Goal: Transaction & Acquisition: Obtain resource

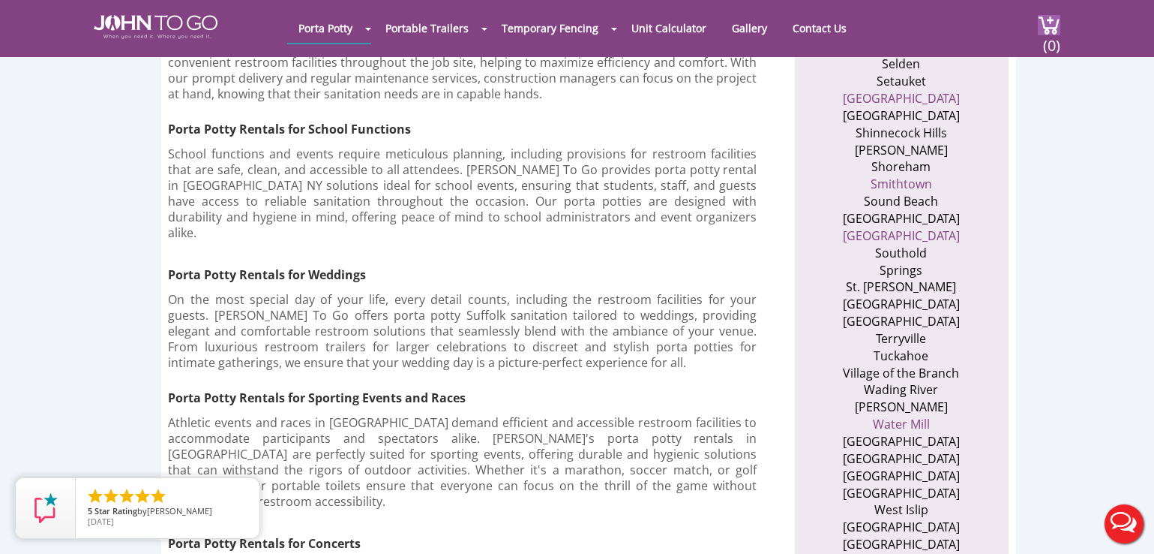
scroll to position [2775, 0]
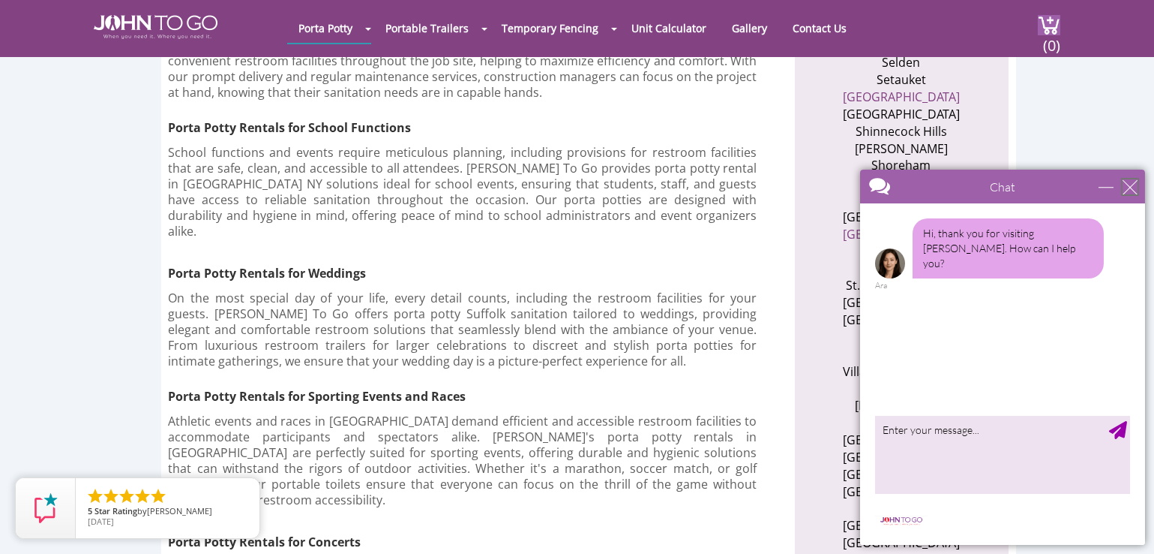
click at [1134, 185] on div "close" at bounding box center [1129, 186] width 15 height 15
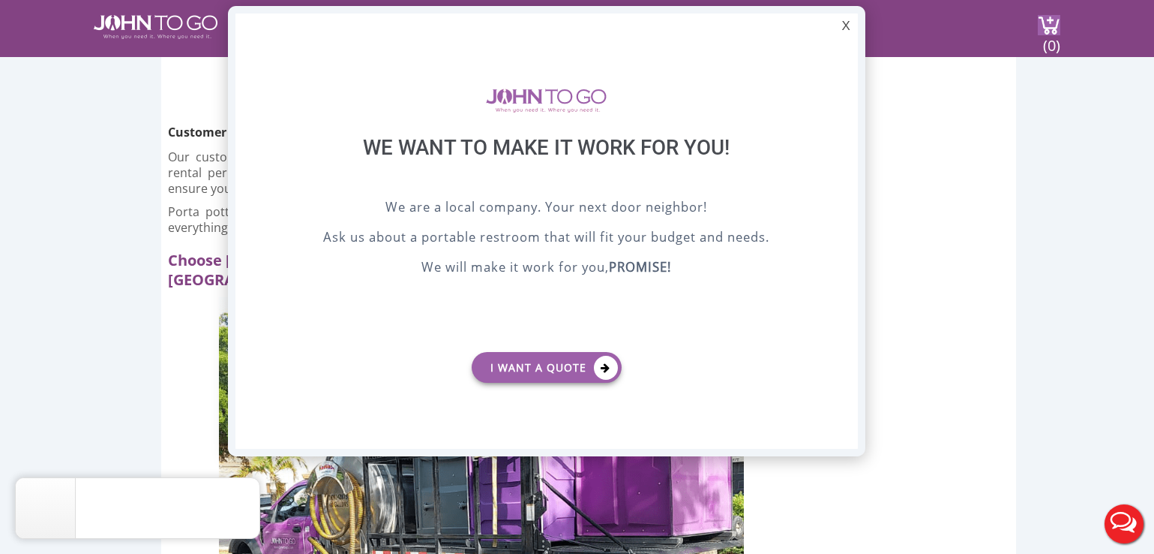
scroll to position [0, 0]
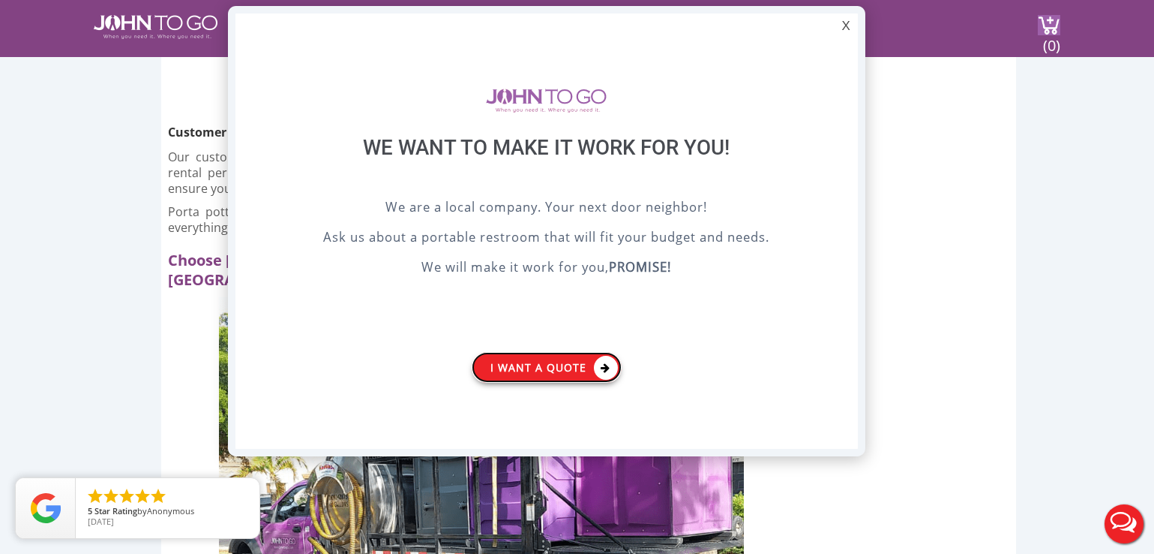
click at [552, 366] on link "I want a Quote" at bounding box center [547, 367] width 150 height 31
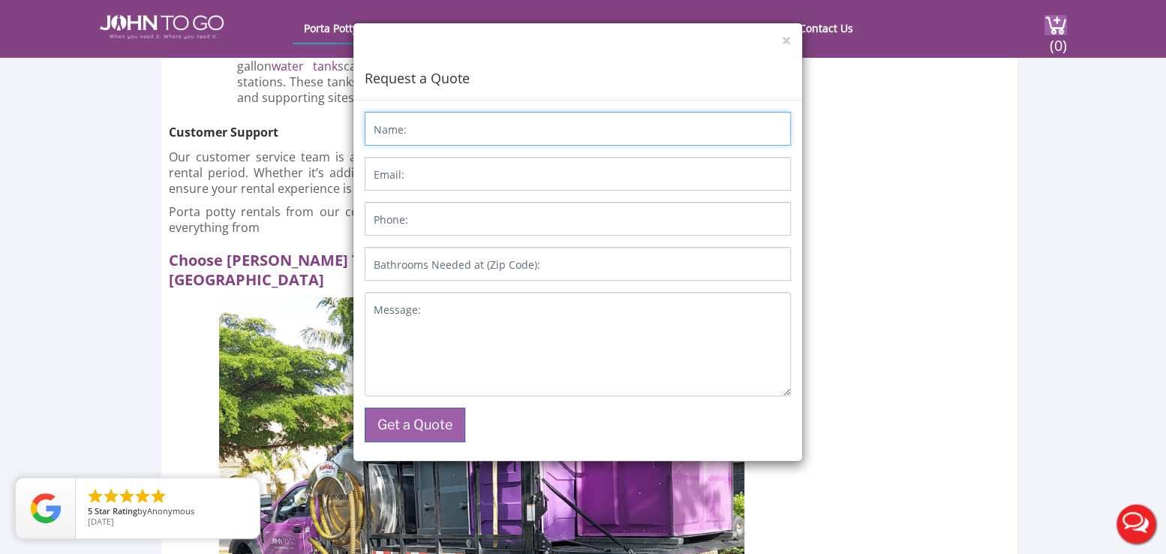
click at [410, 131] on input "Name:" at bounding box center [578, 129] width 426 height 34
type input "joanna b dursi"
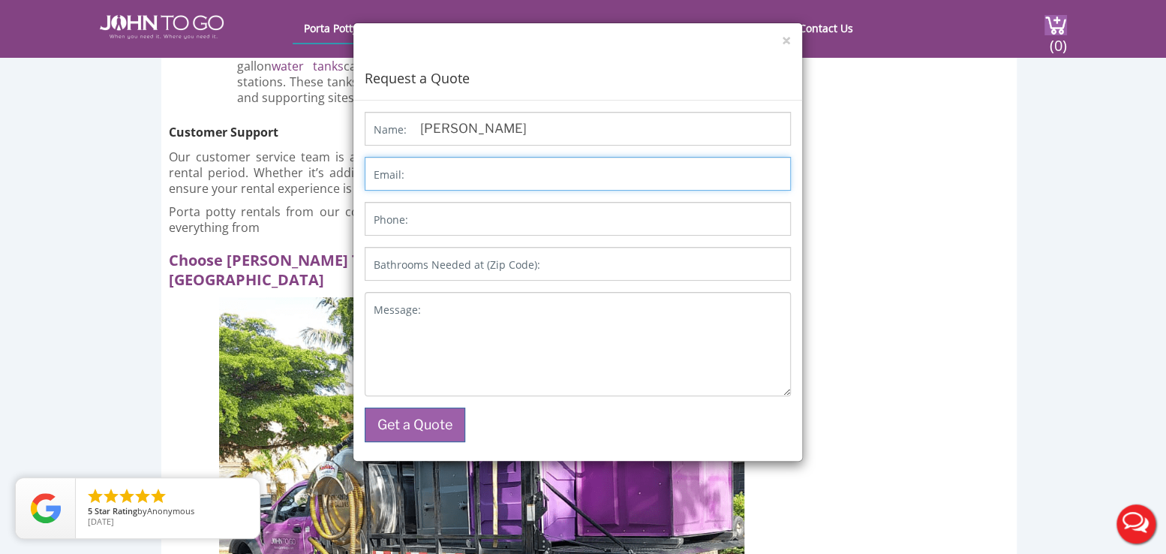
type input "joannadursi@icloud.com"
type input "6319437854"
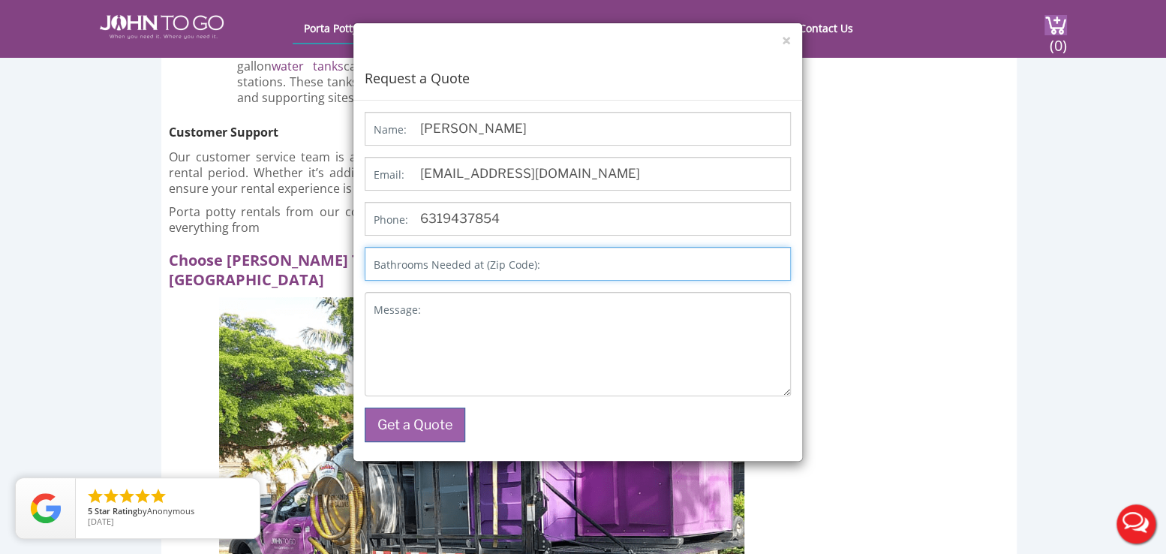
type input "11704"
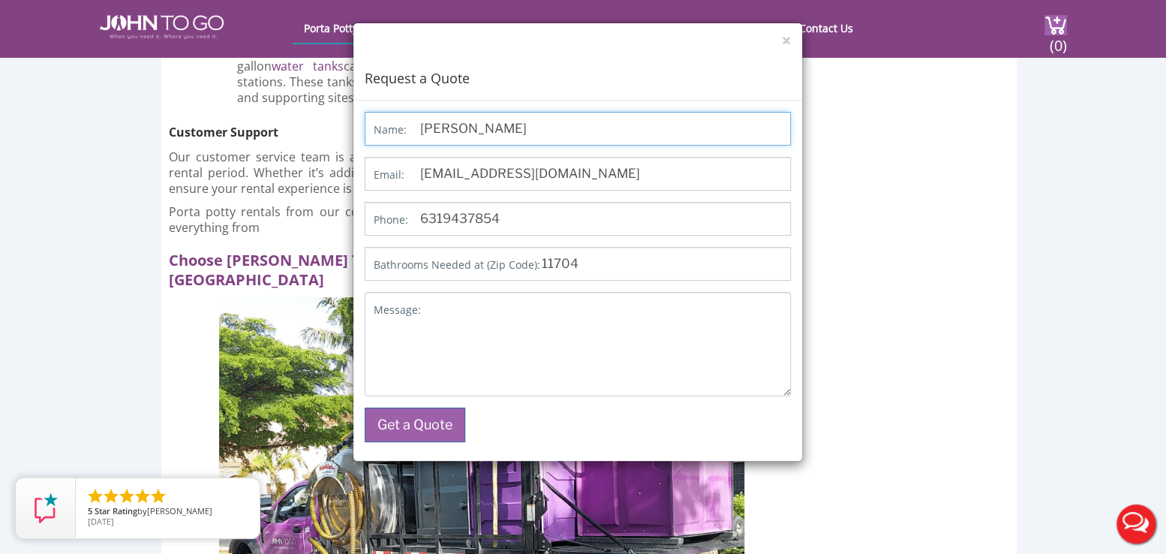
type input "joanna dursi"
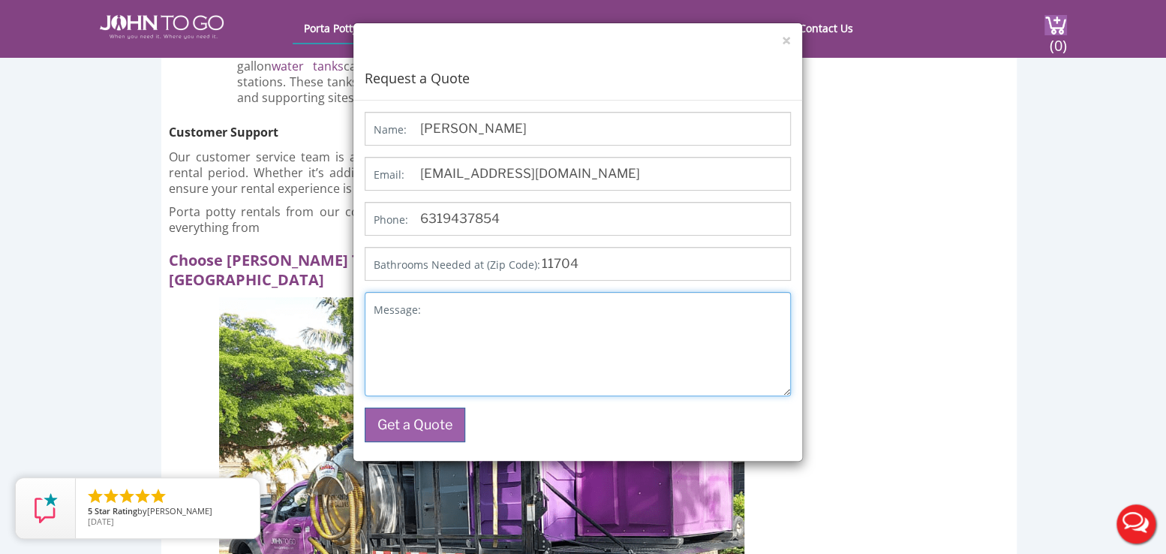
click at [457, 323] on textarea "Message:" at bounding box center [578, 344] width 426 height 104
click at [785, 36] on button "×" at bounding box center [786, 41] width 9 height 16
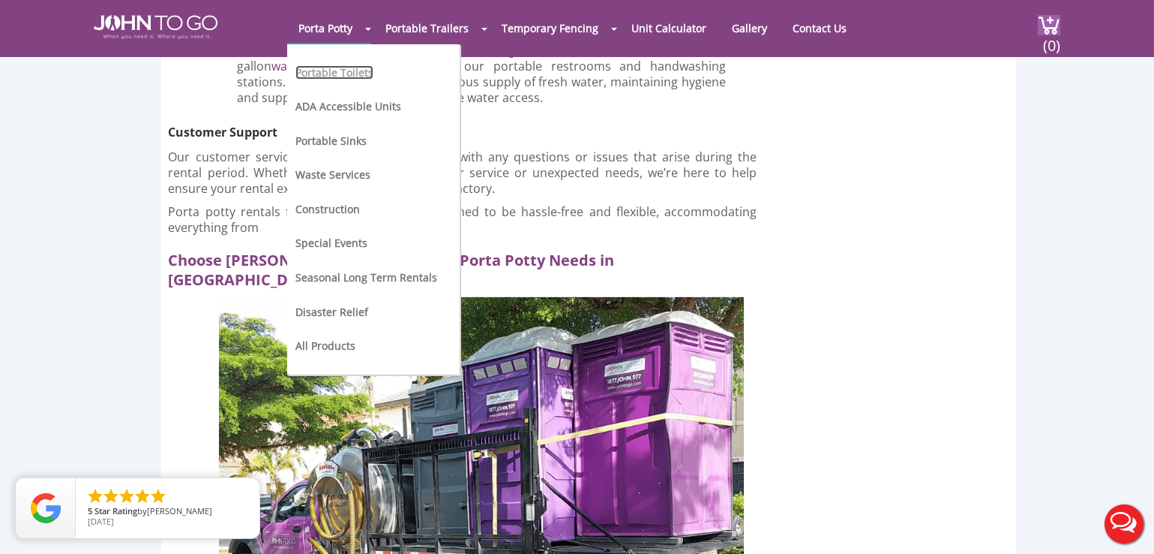
click at [311, 70] on link "Portable Toilets" at bounding box center [335, 72] width 78 height 14
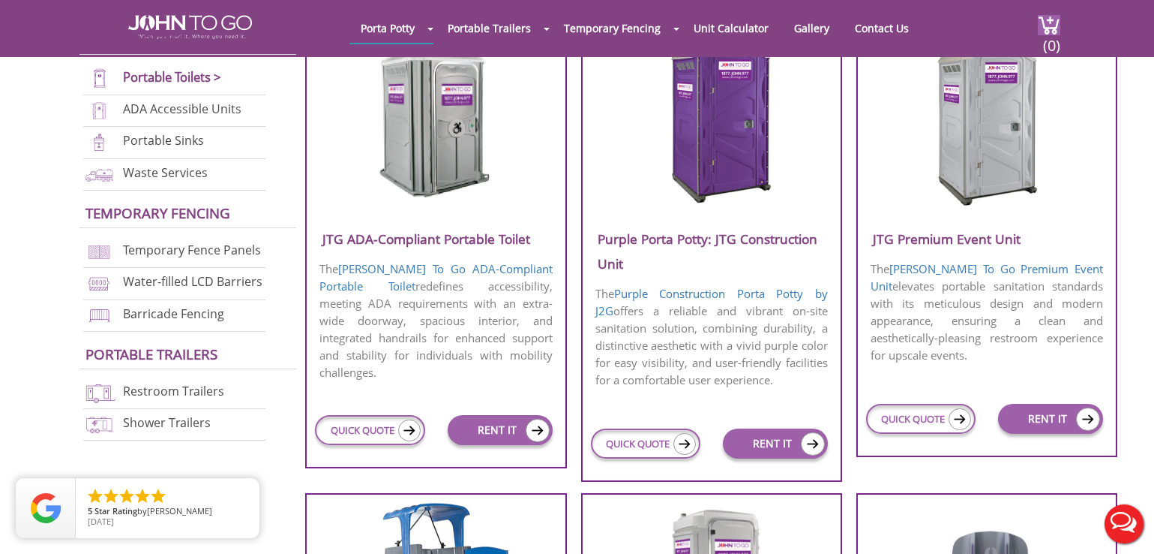
scroll to position [600, 0]
click at [443, 243] on h3 "JTG ADA-Compliant Portable Toilet" at bounding box center [436, 239] width 259 height 25
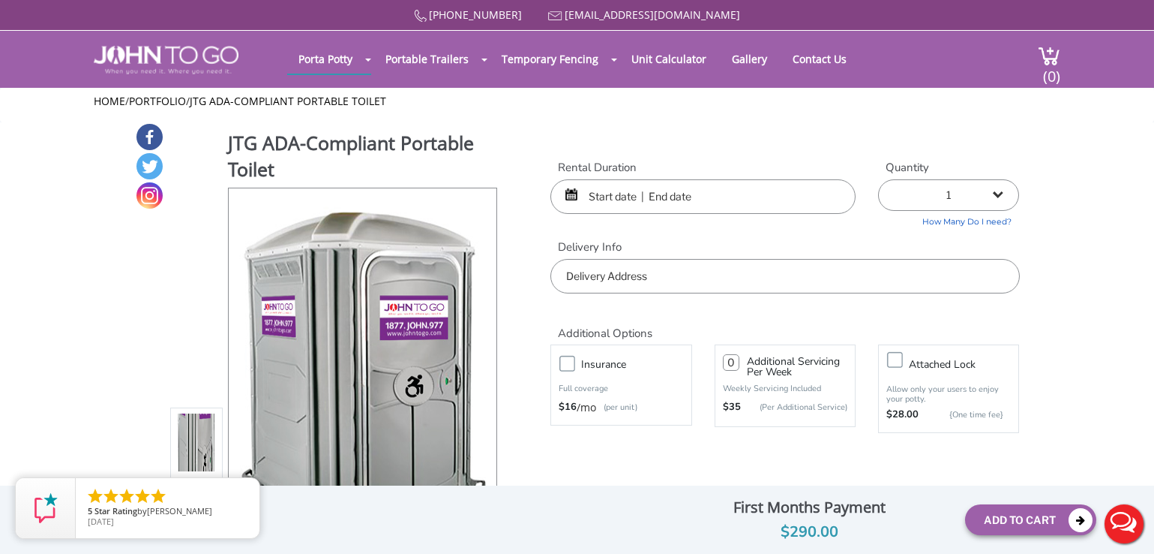
click at [611, 197] on input "text" at bounding box center [703, 196] width 305 height 35
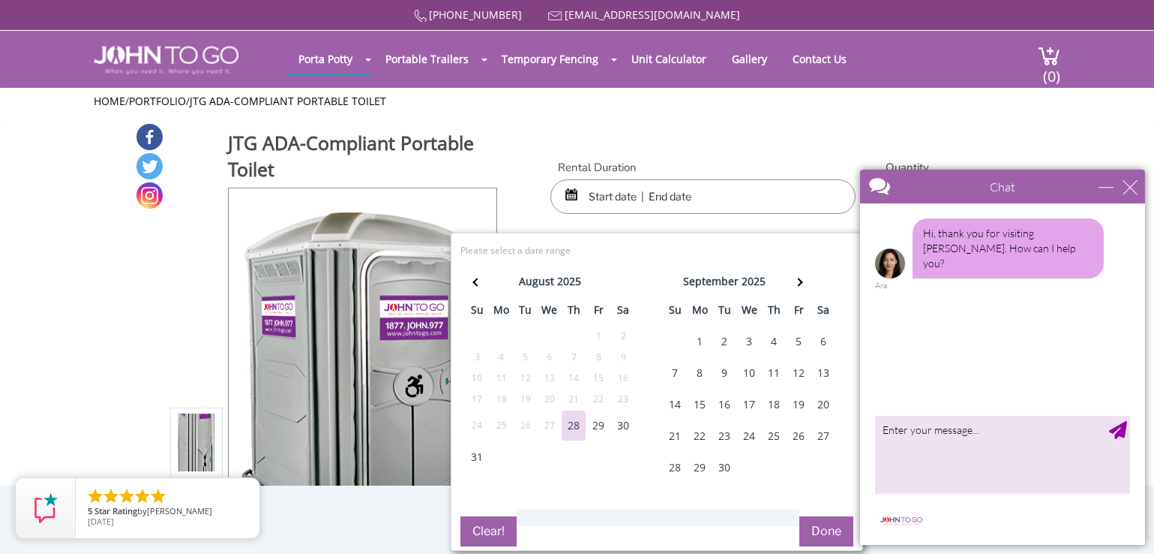
click at [570, 427] on div "28" at bounding box center [574, 425] width 24 height 30
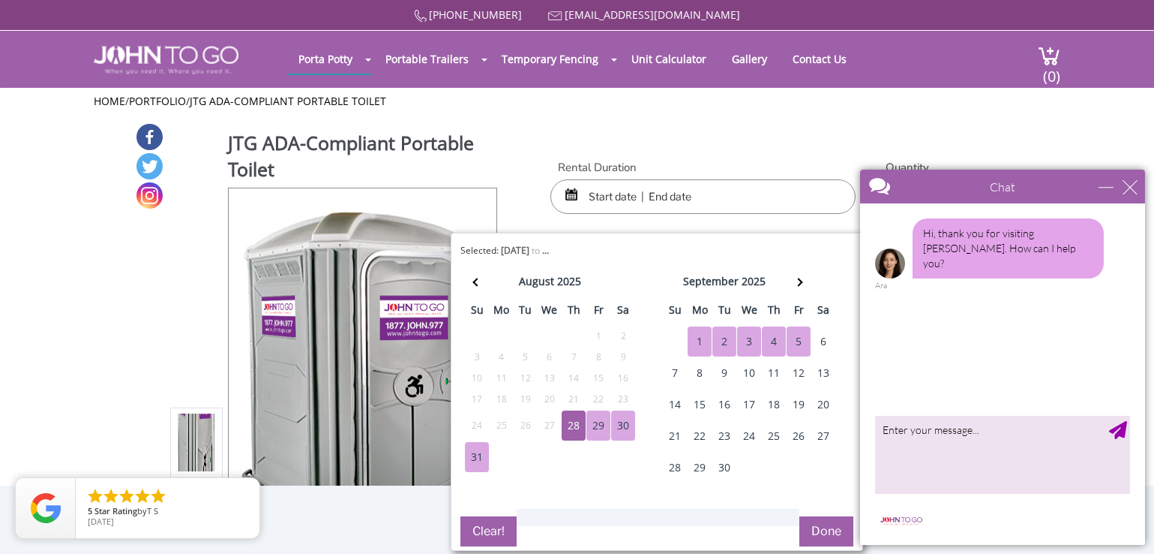
click at [717, 194] on input "text" at bounding box center [703, 196] width 305 height 35
click at [578, 424] on div "28" at bounding box center [574, 425] width 24 height 30
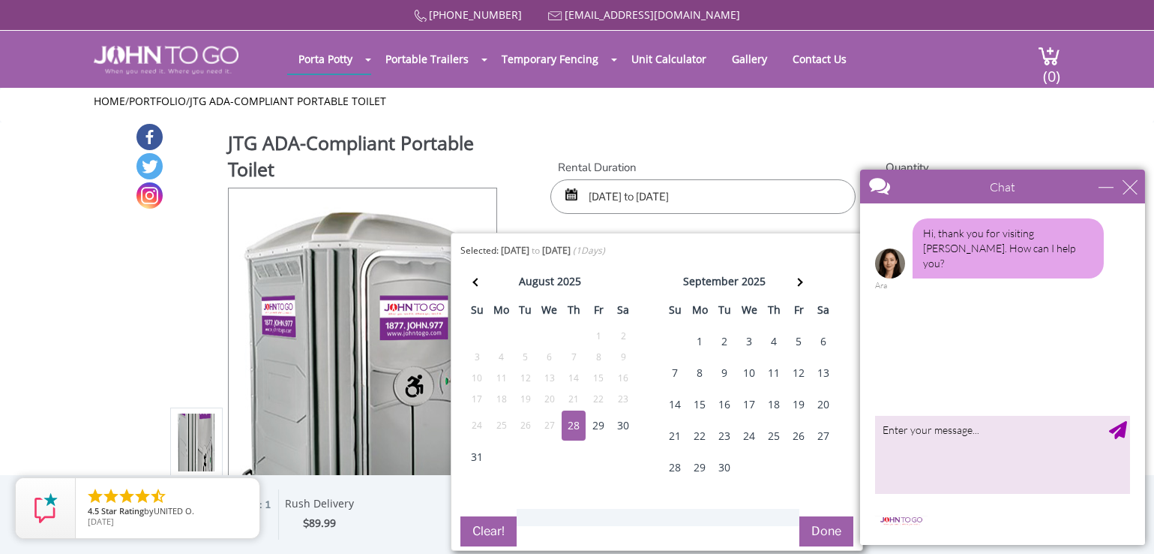
click at [799, 339] on div "5" at bounding box center [799, 341] width 24 height 30
click at [564, 424] on div "28" at bounding box center [574, 425] width 24 height 30
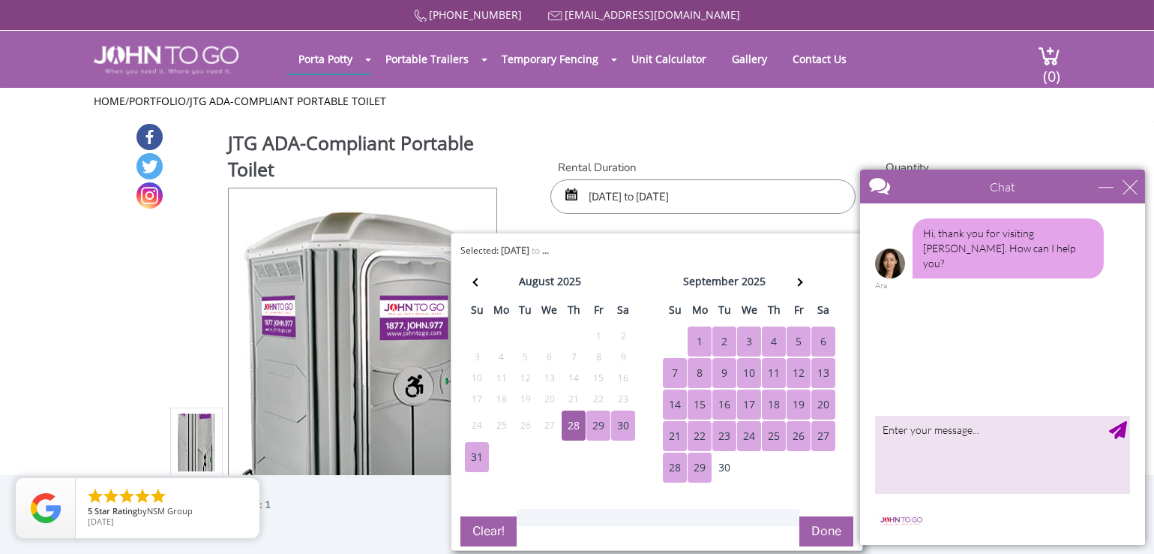
click at [830, 526] on button "Done" at bounding box center [827, 531] width 54 height 30
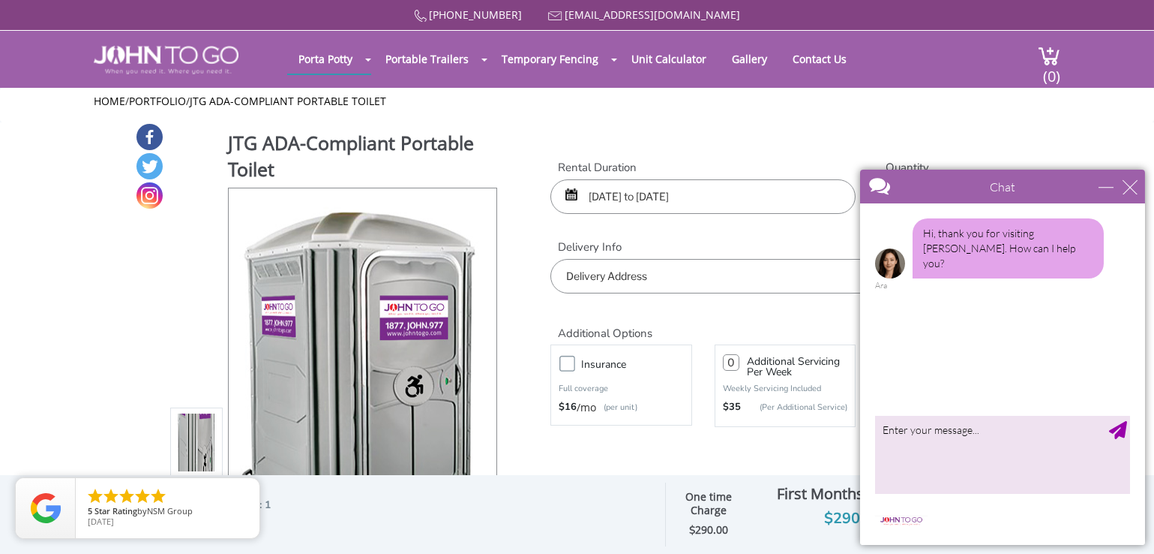
click at [644, 192] on input "09/05/2025 to 09/05/2025" at bounding box center [703, 196] width 305 height 35
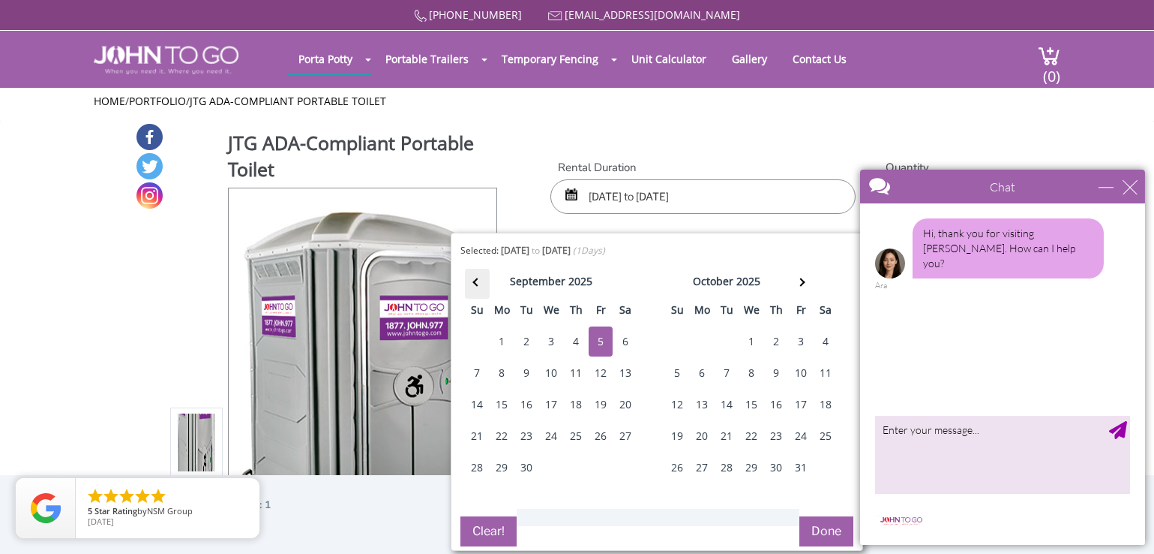
click at [471, 280] on th at bounding box center [477, 284] width 25 height 30
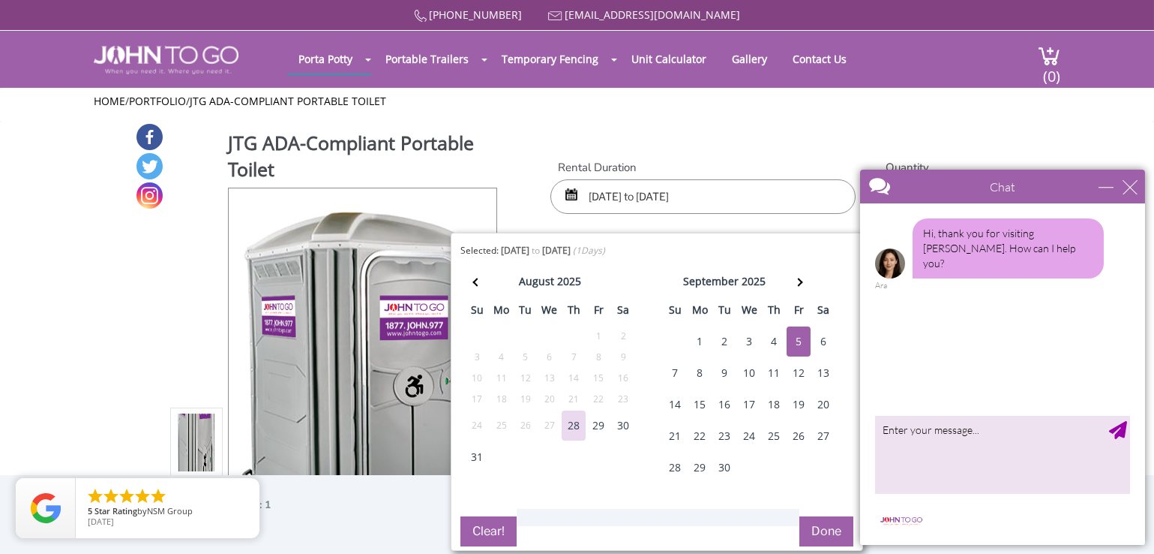
click at [567, 426] on div "28" at bounding box center [574, 425] width 24 height 30
click at [824, 521] on button "Done" at bounding box center [827, 531] width 54 height 30
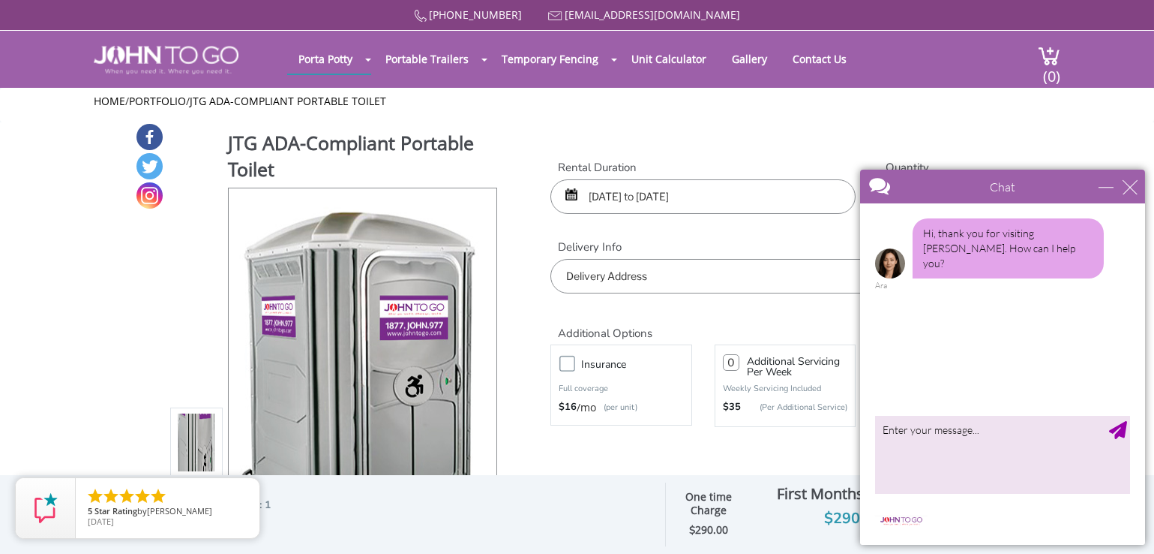
click at [748, 196] on input "09/05/2025 to 09/05/2025" at bounding box center [703, 196] width 305 height 35
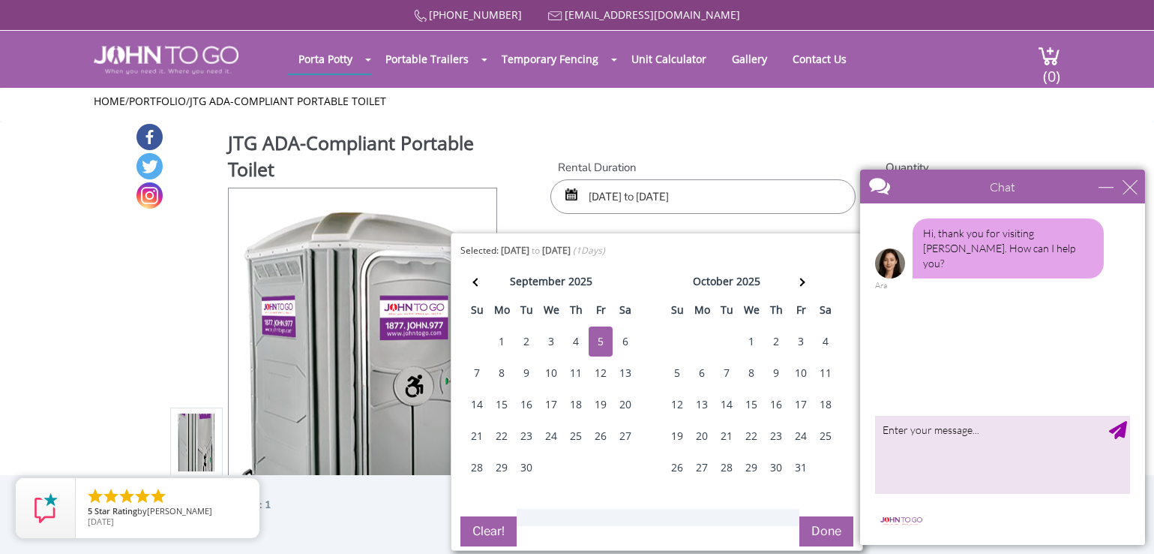
drag, startPoint x: 748, startPoint y: 196, endPoint x: 422, endPoint y: 137, distance: 330.9
click at [422, 137] on div "JTG ADA-Compliant Portable Toilet View feature & specs Download Pdf Product PDF…" at bounding box center [577, 355] width 885 height 467
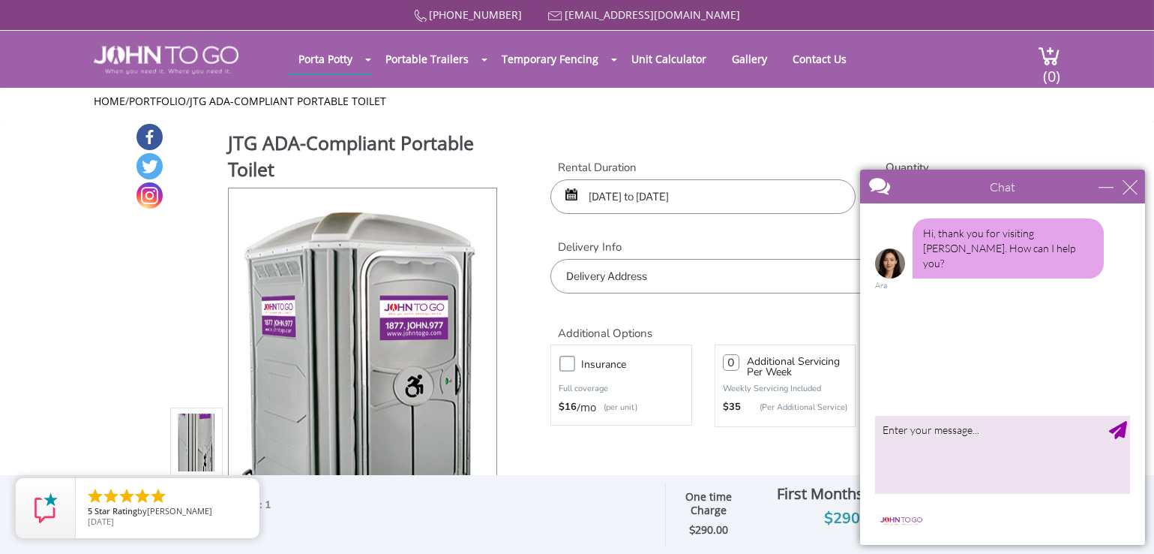
type input "08/28/2025 to 09/05/2025"
click at [1140, 182] on div "Chat" at bounding box center [1002, 187] width 285 height 34
click at [1136, 183] on div "close" at bounding box center [1129, 186] width 15 height 15
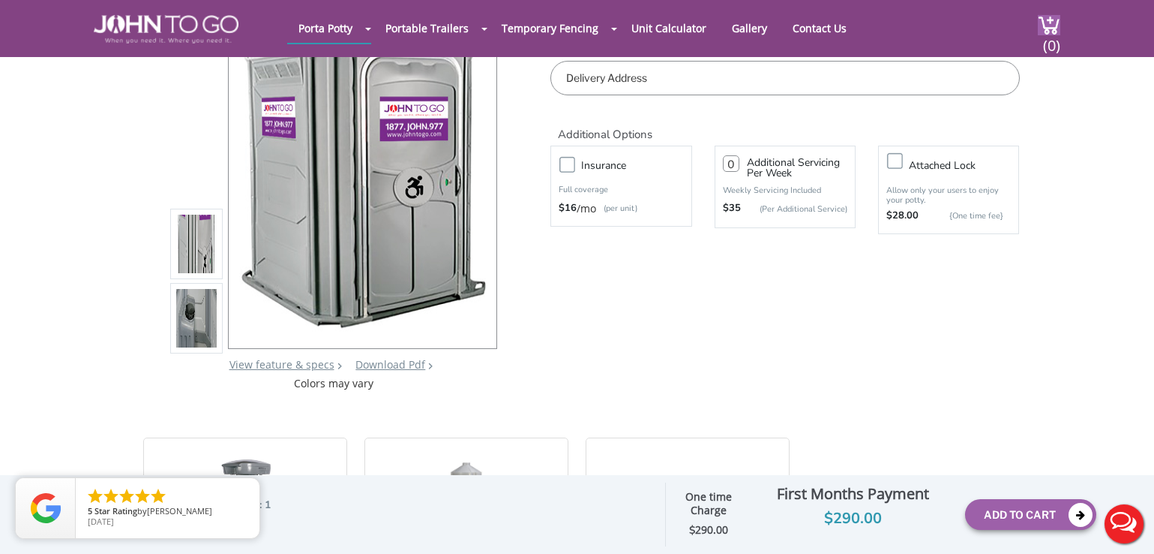
scroll to position [150, 0]
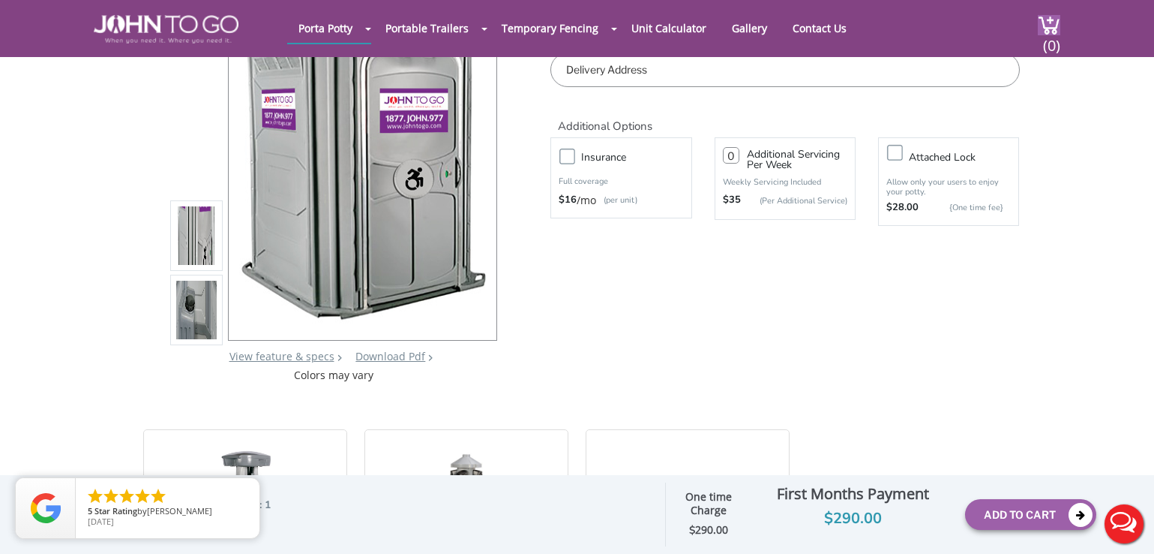
click at [682, 70] on input "text" at bounding box center [785, 70] width 469 height 35
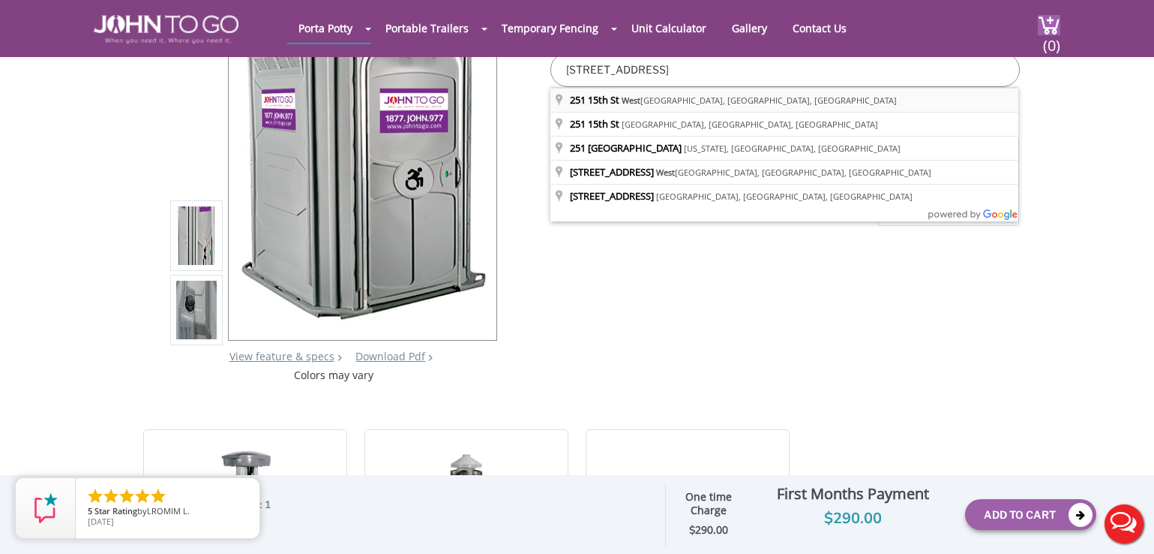
type input "251 15th St, West Babylon, NY, USA"
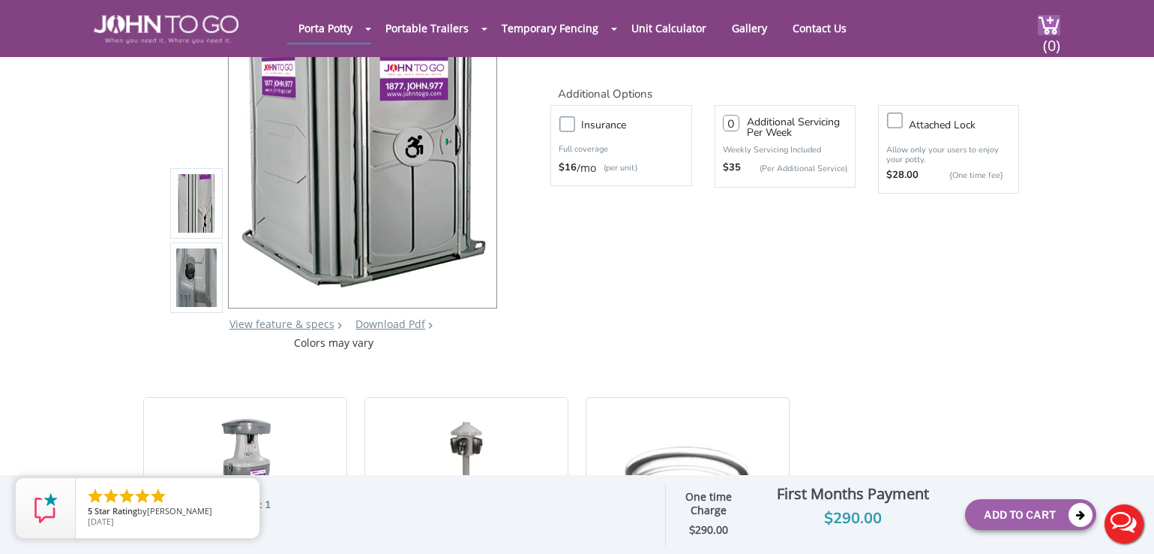
scroll to position [300, 0]
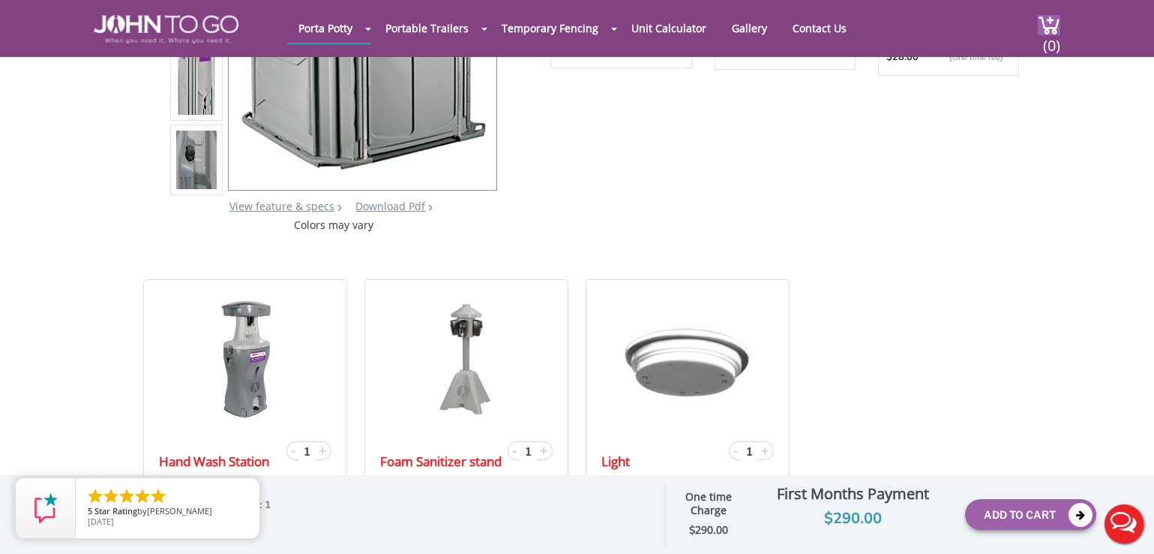
click at [197, 91] on img at bounding box center [196, 86] width 41 height 353
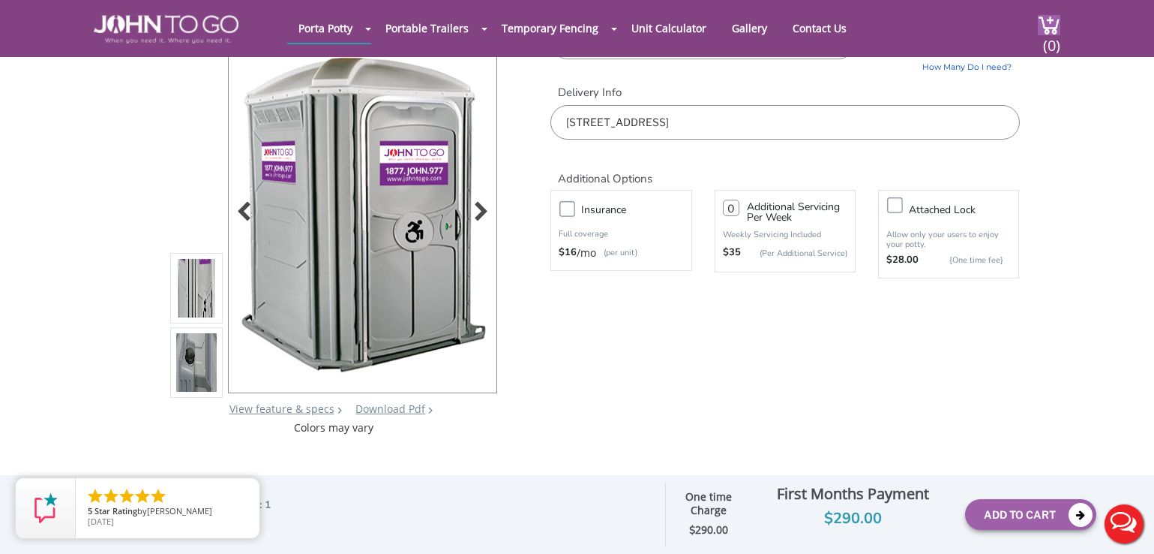
scroll to position [75, 0]
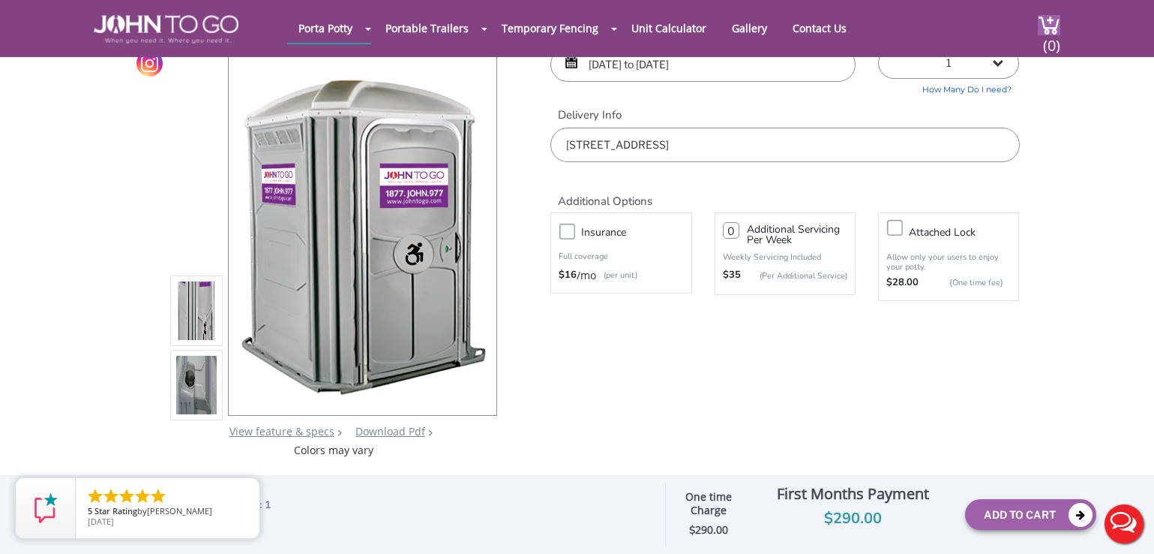
click at [193, 368] on img at bounding box center [196, 385] width 41 height 353
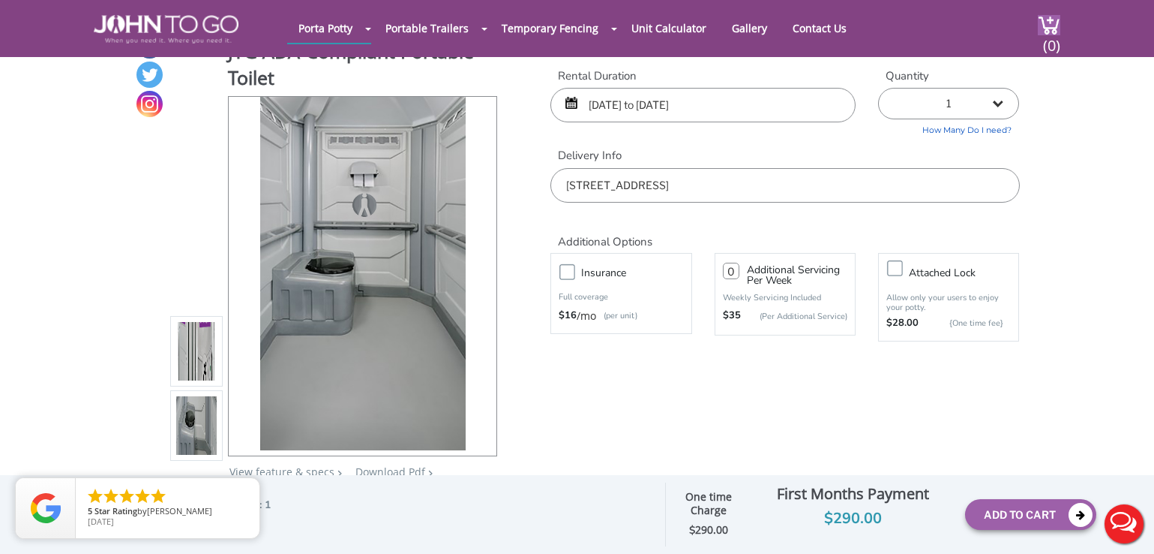
scroll to position [0, 0]
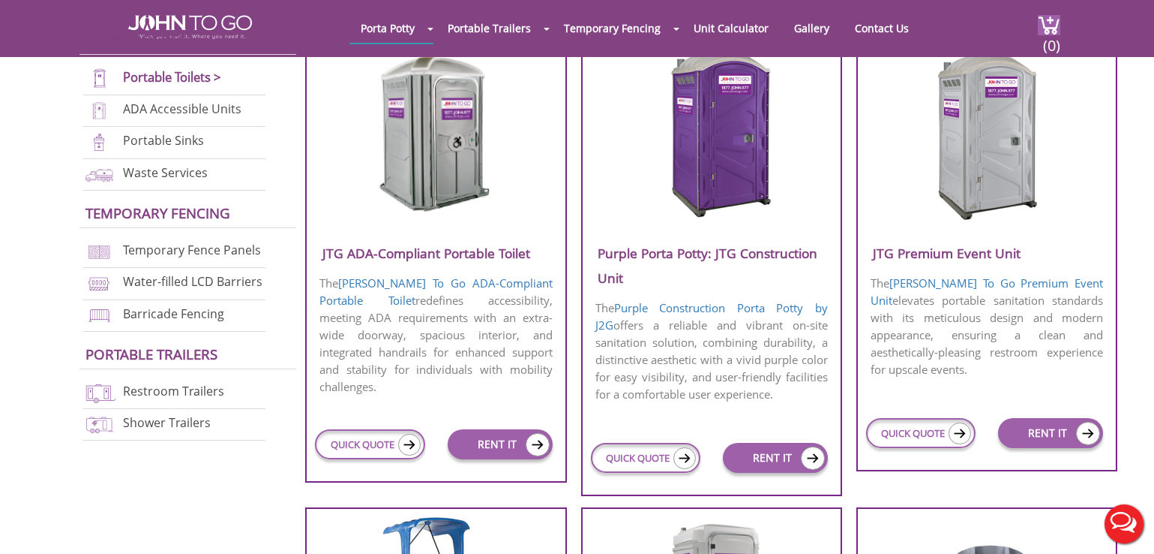
scroll to position [600, 0]
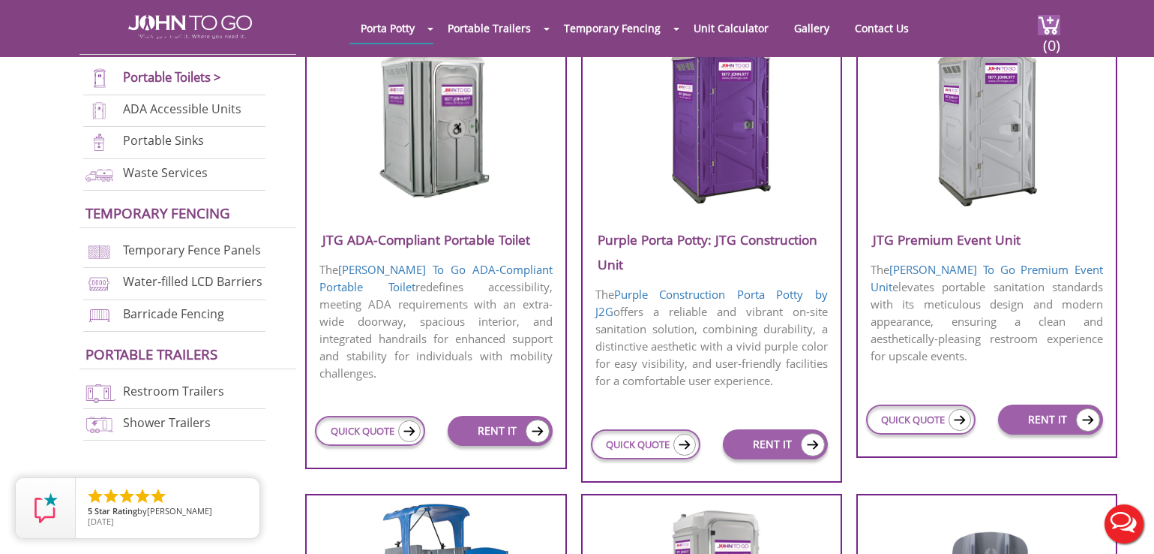
click at [717, 140] on img at bounding box center [711, 120] width 143 height 173
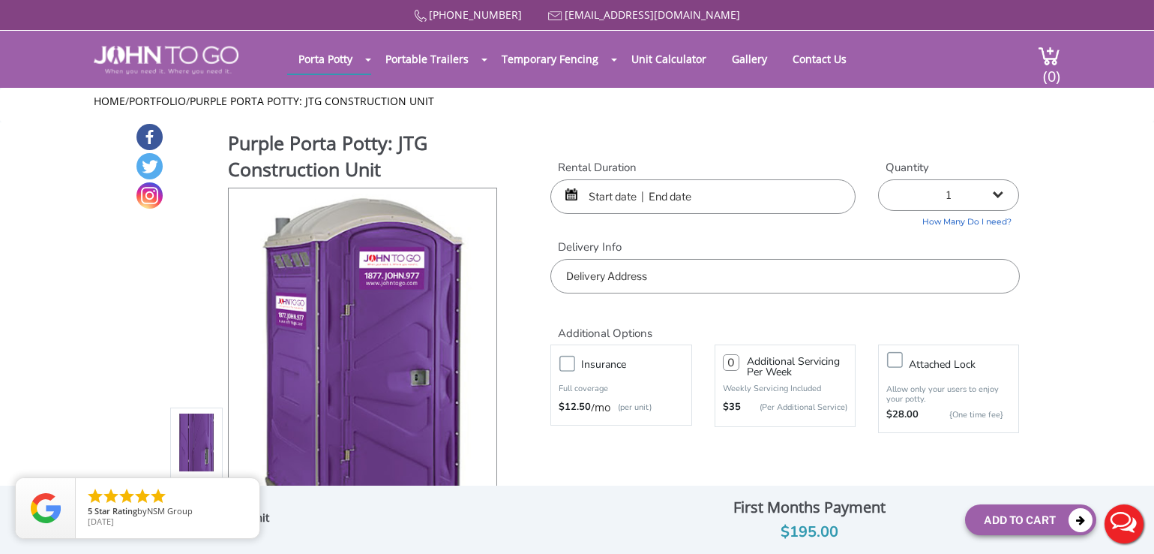
scroll to position [75, 0]
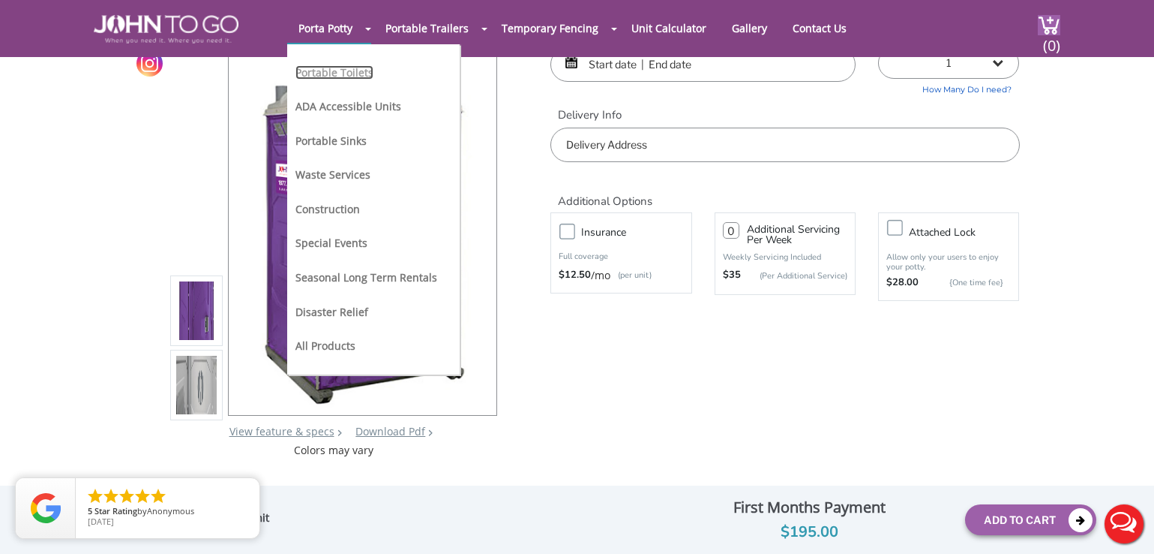
click at [335, 75] on link "Portable Toilets" at bounding box center [335, 72] width 78 height 14
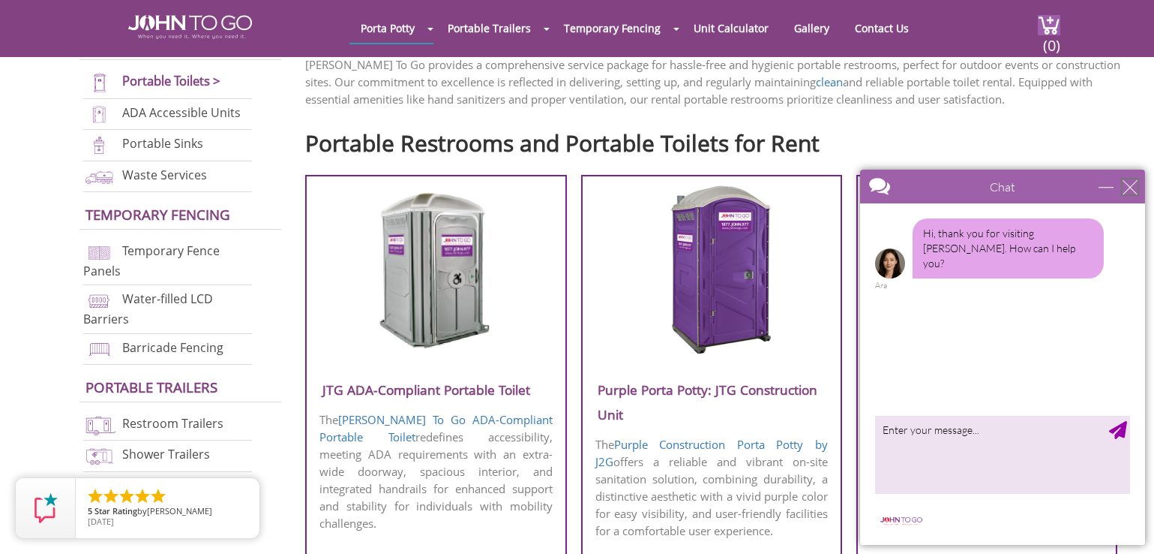
click at [1133, 180] on div "close" at bounding box center [1129, 186] width 15 height 15
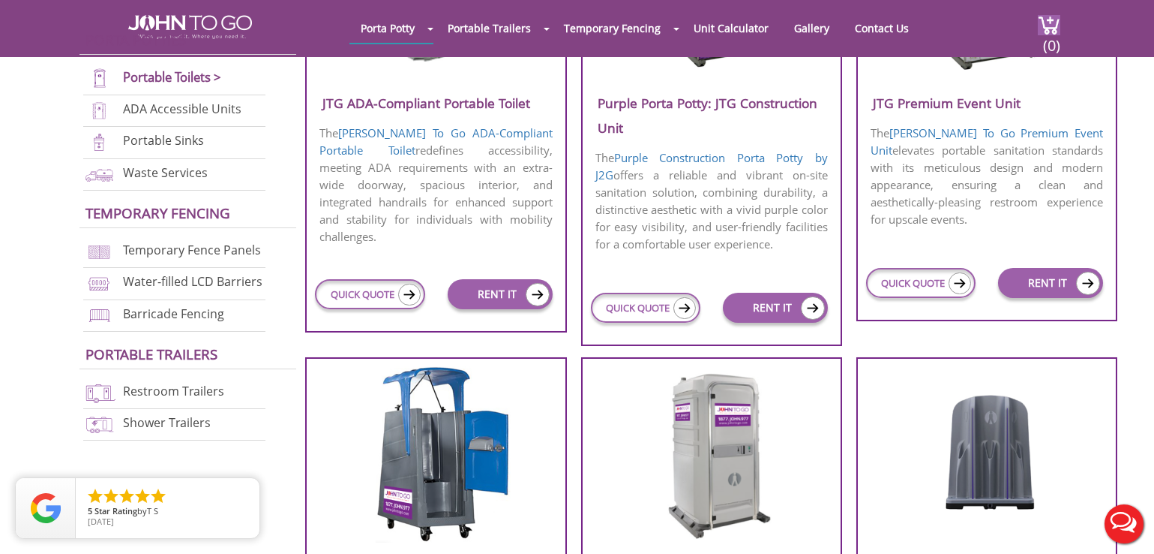
scroll to position [675, 0]
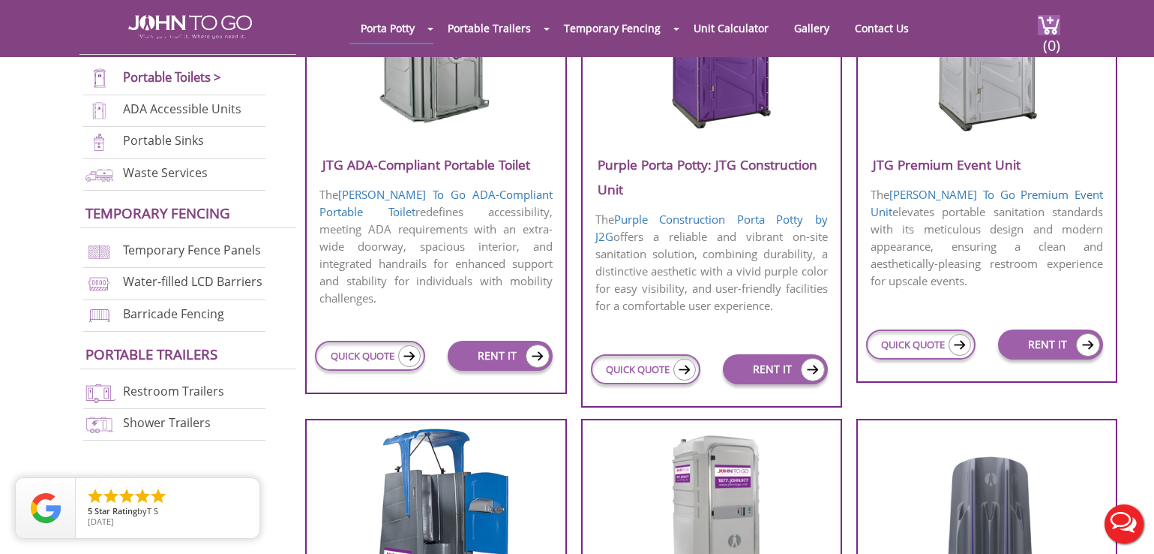
click at [998, 98] on img at bounding box center [987, 45] width 143 height 173
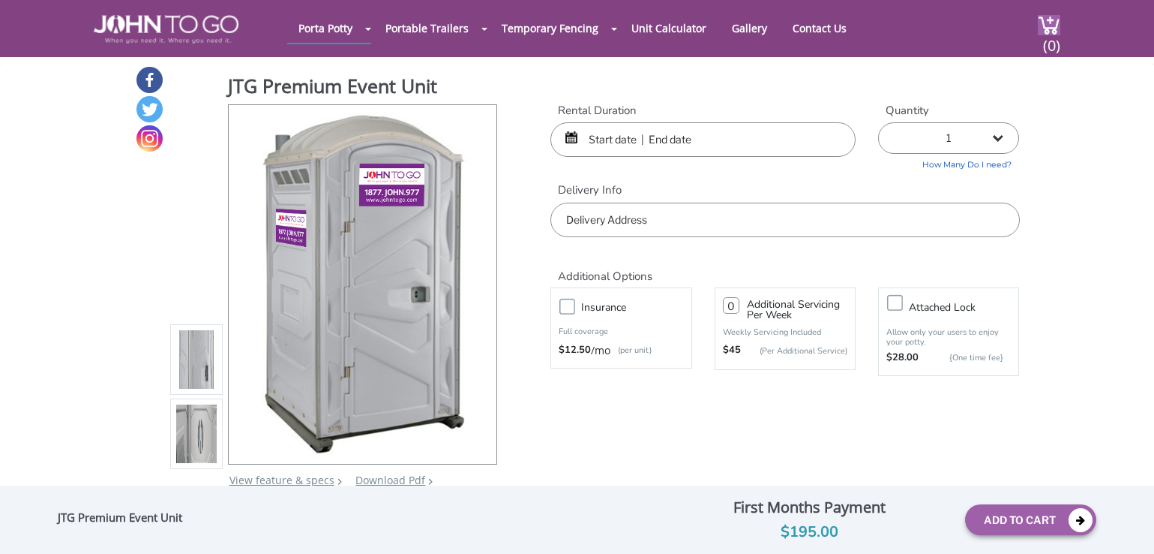
scroll to position [150, 0]
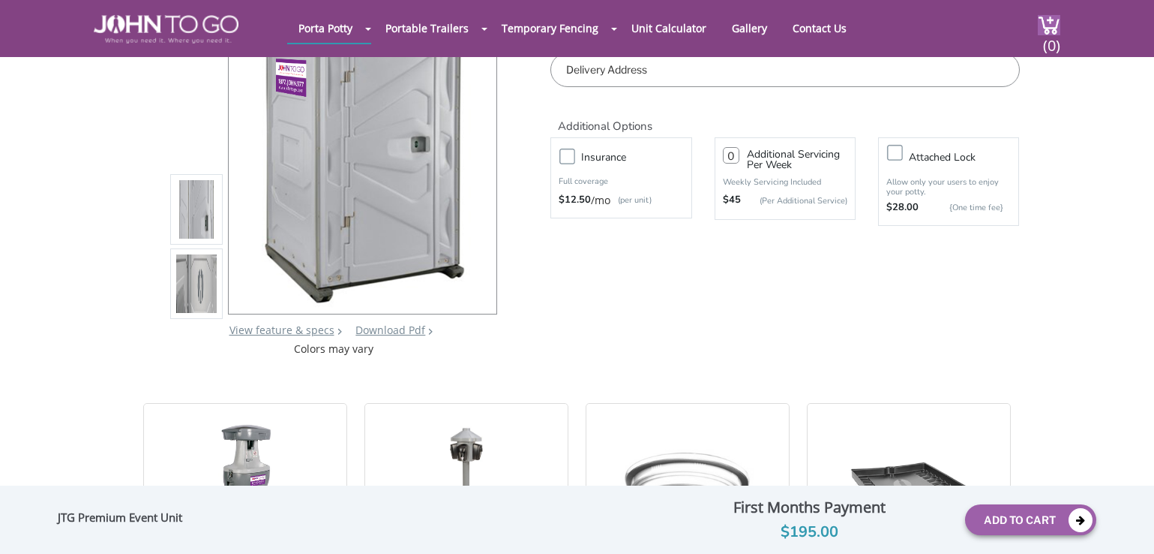
click at [203, 287] on img at bounding box center [196, 284] width 41 height 353
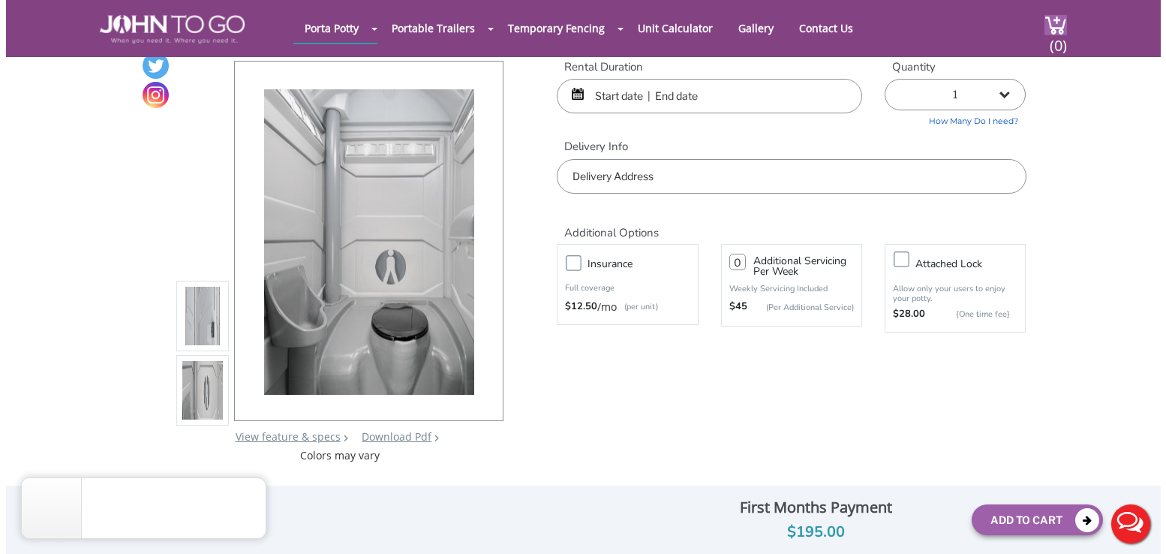
scroll to position [0, 0]
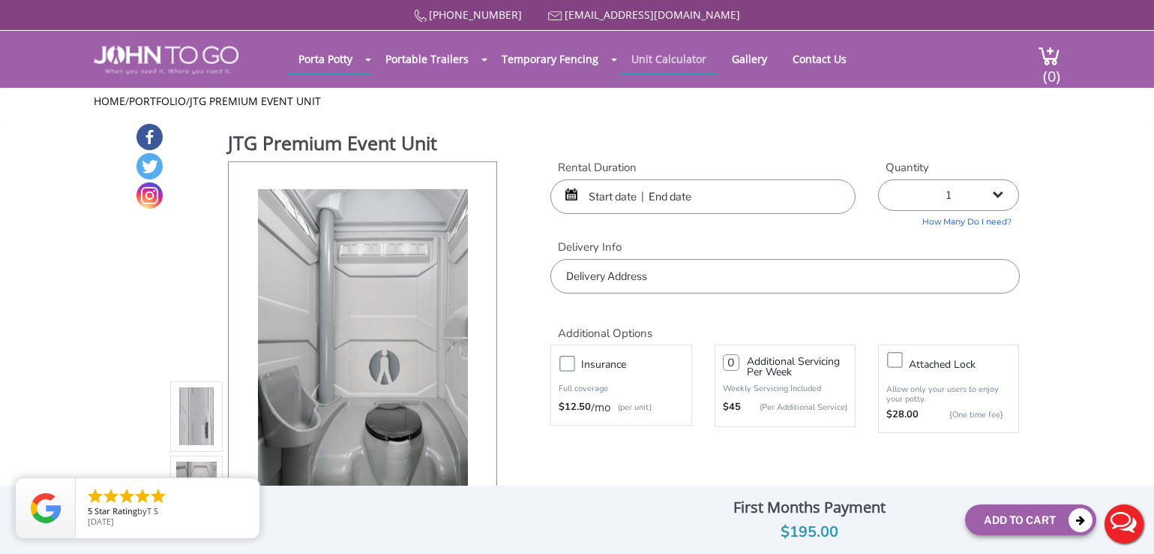
click at [663, 60] on link "Unit Calculator" at bounding box center [669, 58] width 98 height 29
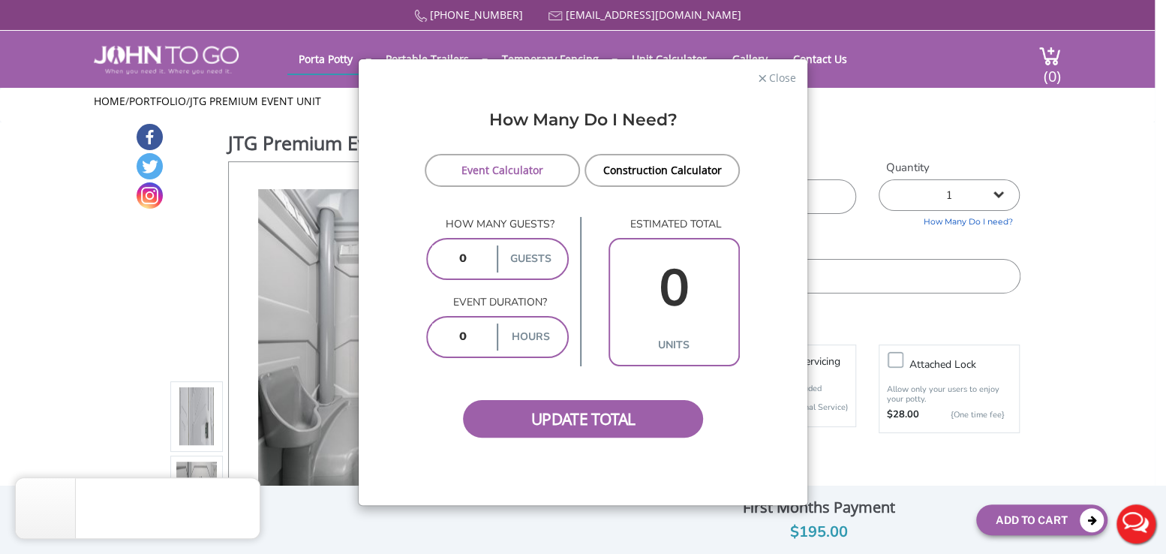
click at [474, 255] on input "number" at bounding box center [463, 258] width 62 height 27
drag, startPoint x: 468, startPoint y: 257, endPoint x: 370, endPoint y: 245, distance: 99.0
click at [370, 245] on form "Event Calculator Construction Calculator How many guests? guests Event duration…" at bounding box center [583, 296] width 426 height 284
drag, startPoint x: 449, startPoint y: 260, endPoint x: 489, endPoint y: 257, distance: 39.8
click at [491, 260] on div "guests" at bounding box center [497, 259] width 143 height 42
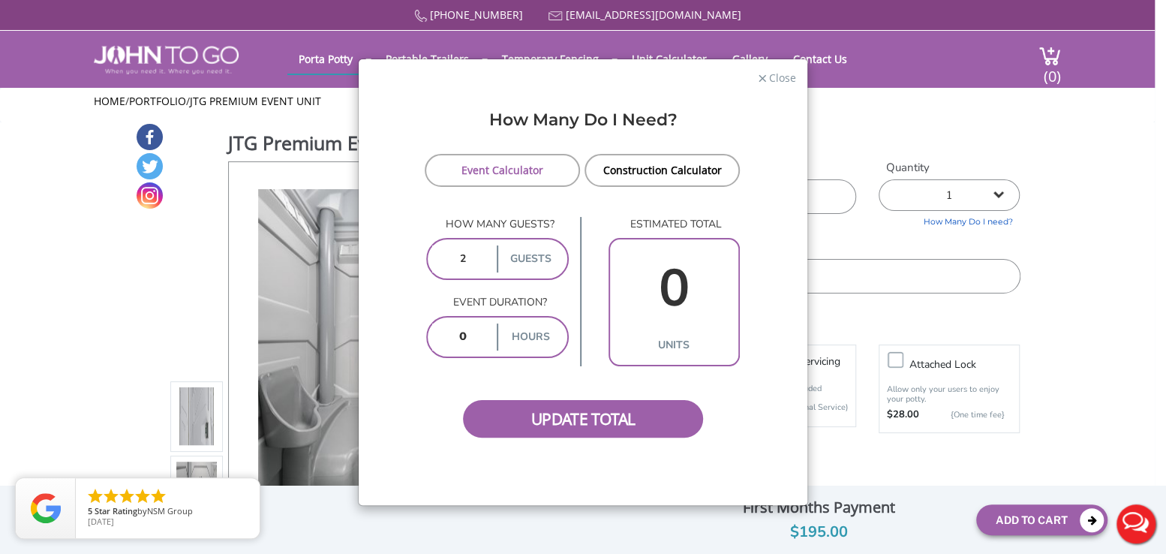
type input "2"
click at [478, 332] on input "number" at bounding box center [463, 336] width 62 height 27
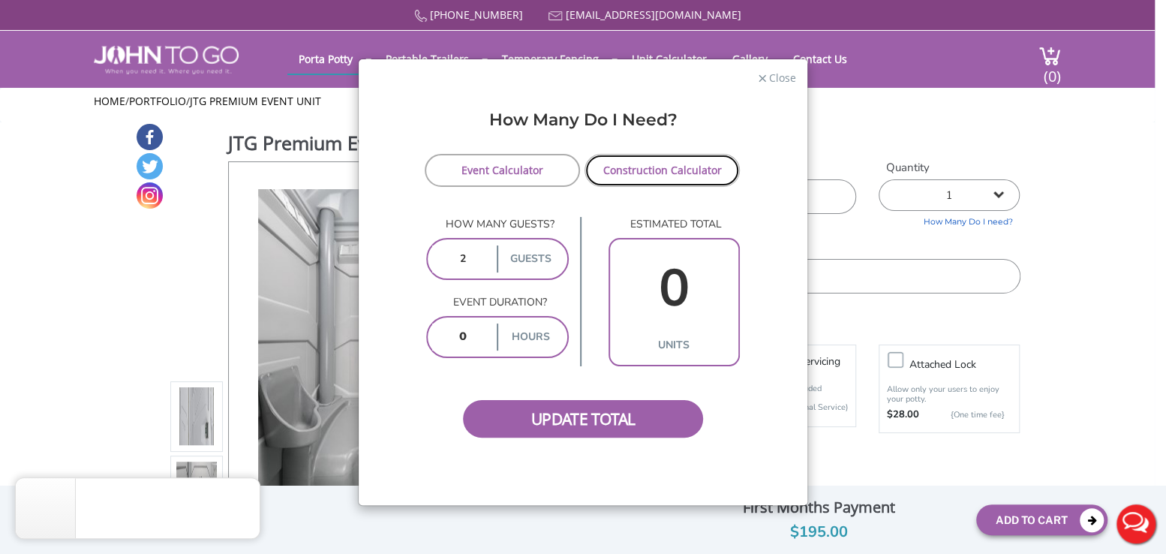
click at [673, 173] on link "Construction Calculator" at bounding box center [661, 170] width 155 height 33
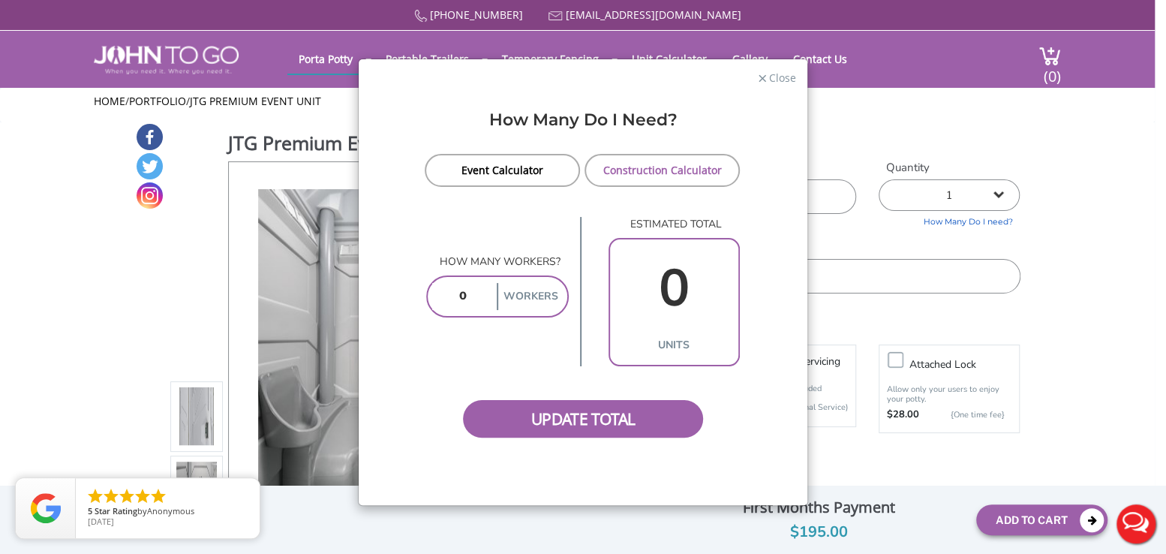
click at [707, 285] on input "0" at bounding box center [674, 288] width 121 height 86
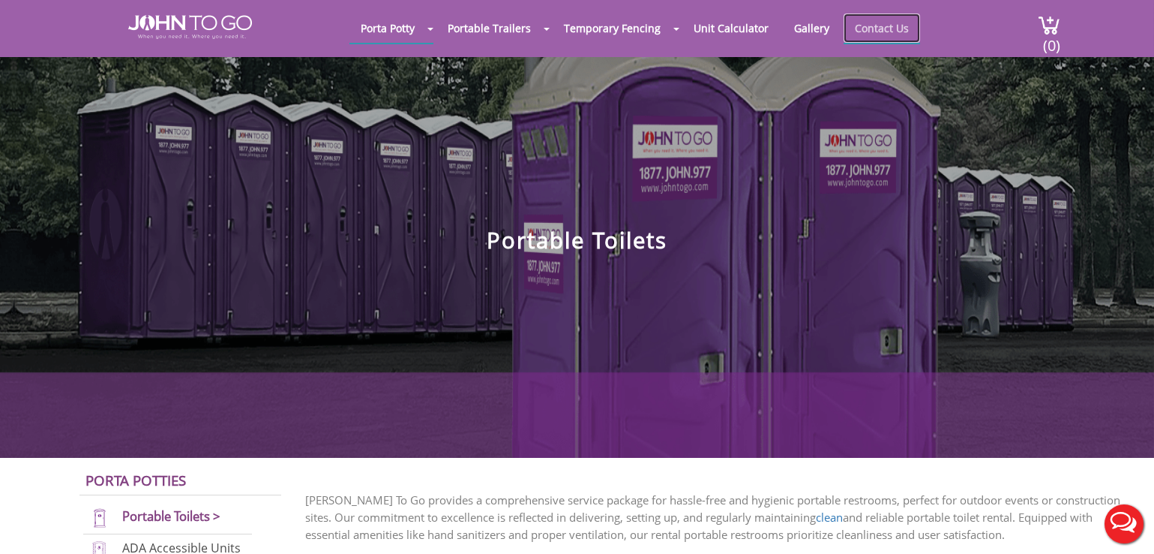
click at [887, 26] on link "Contact Us" at bounding box center [882, 28] width 77 height 29
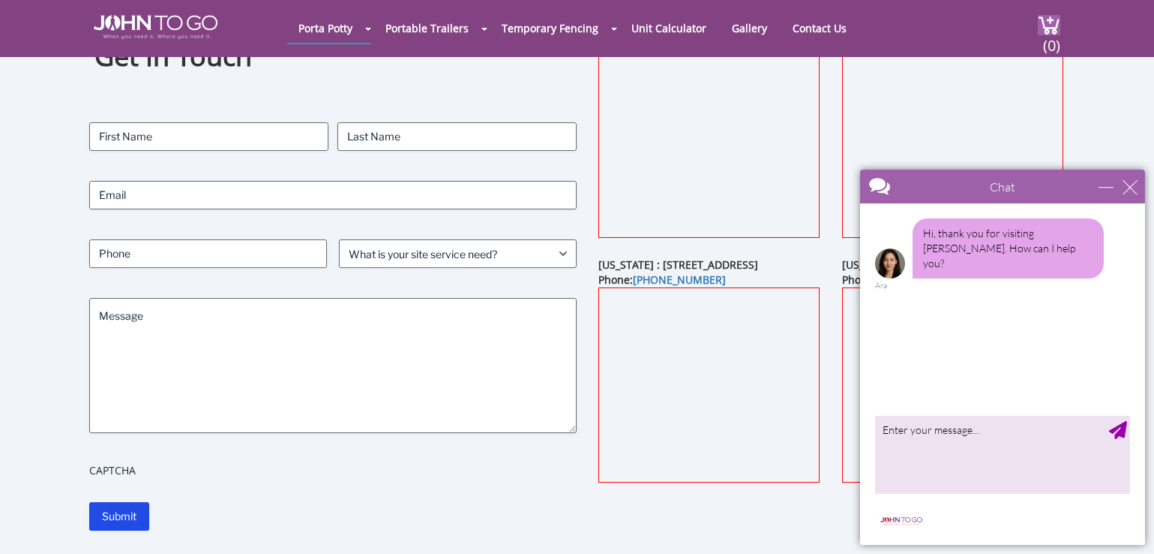
scroll to position [75, 0]
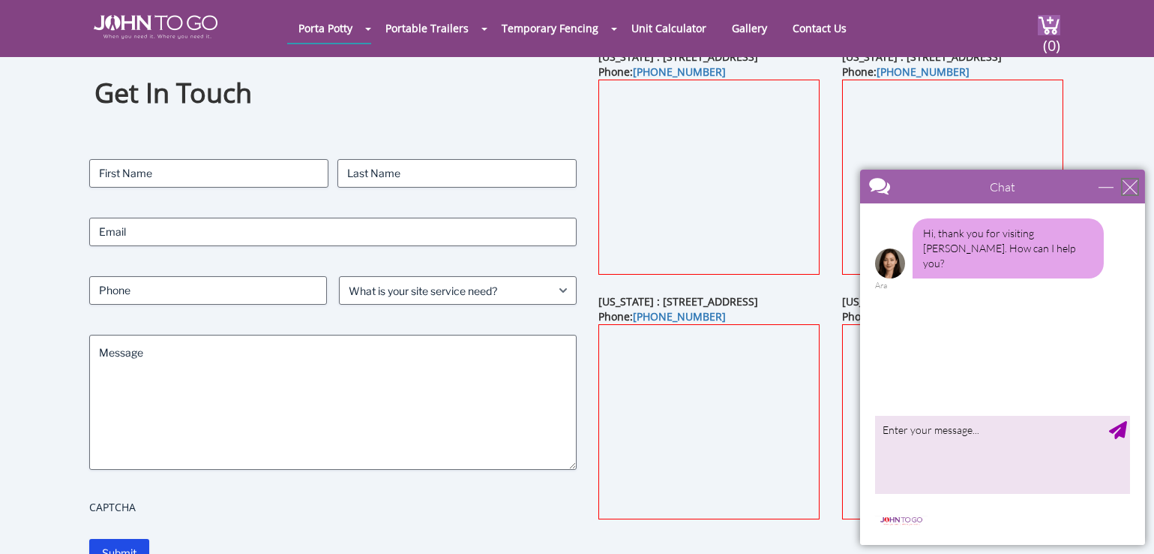
click at [1132, 185] on div "close" at bounding box center [1129, 186] width 15 height 15
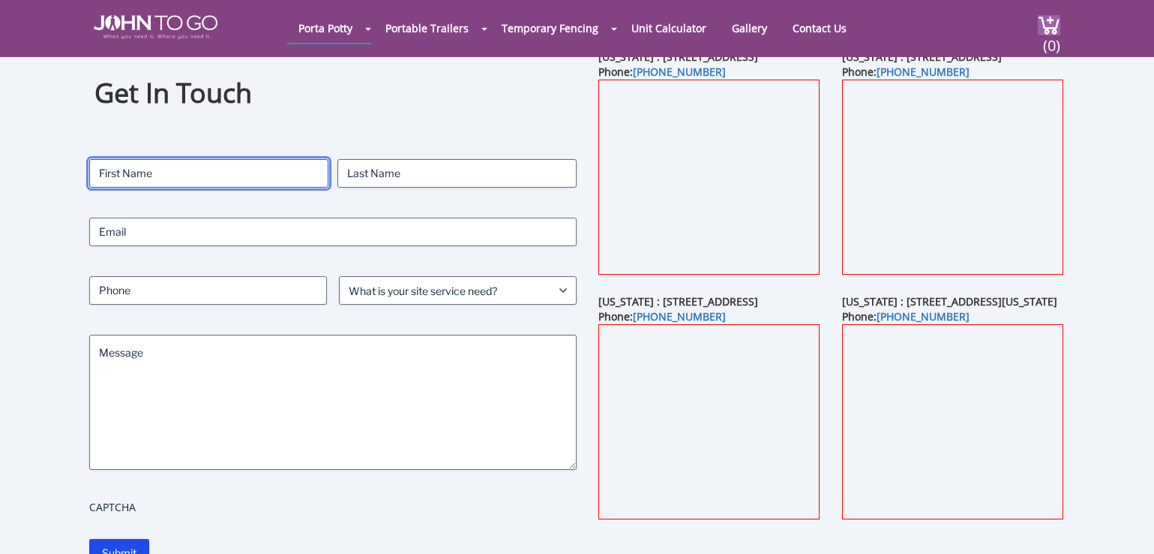
click at [171, 182] on input "First" at bounding box center [208, 173] width 239 height 29
type input "joanna"
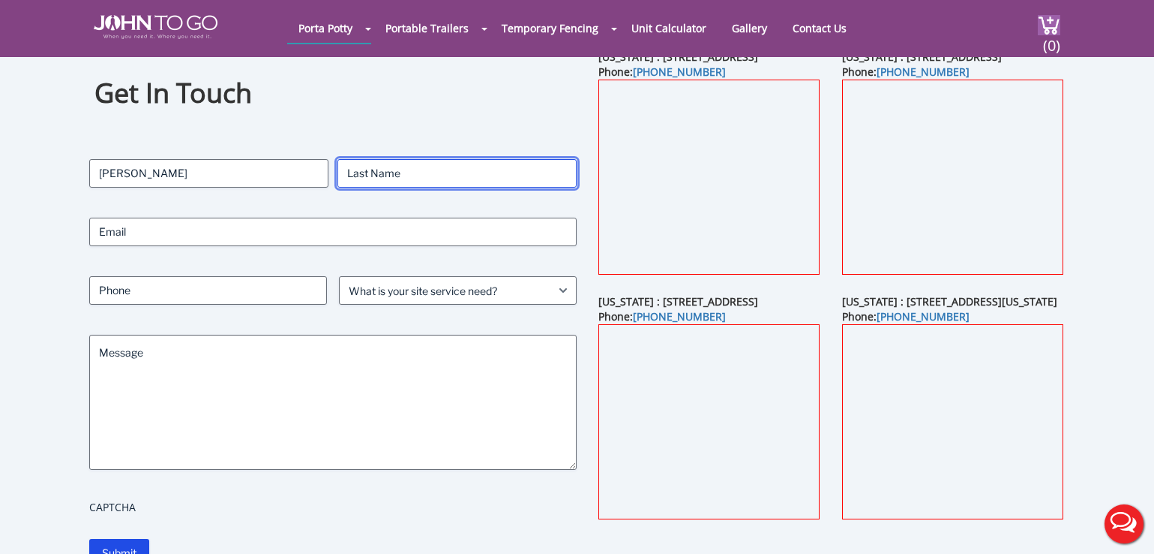
type input "dursi"
type input "joannadursi@icloud.com"
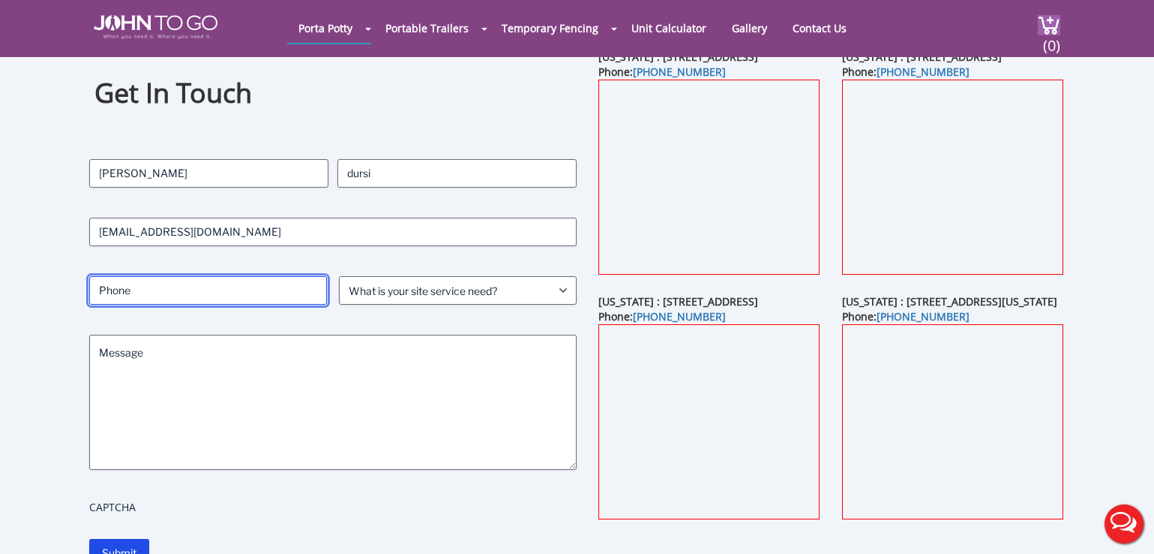
type input "6319437854"
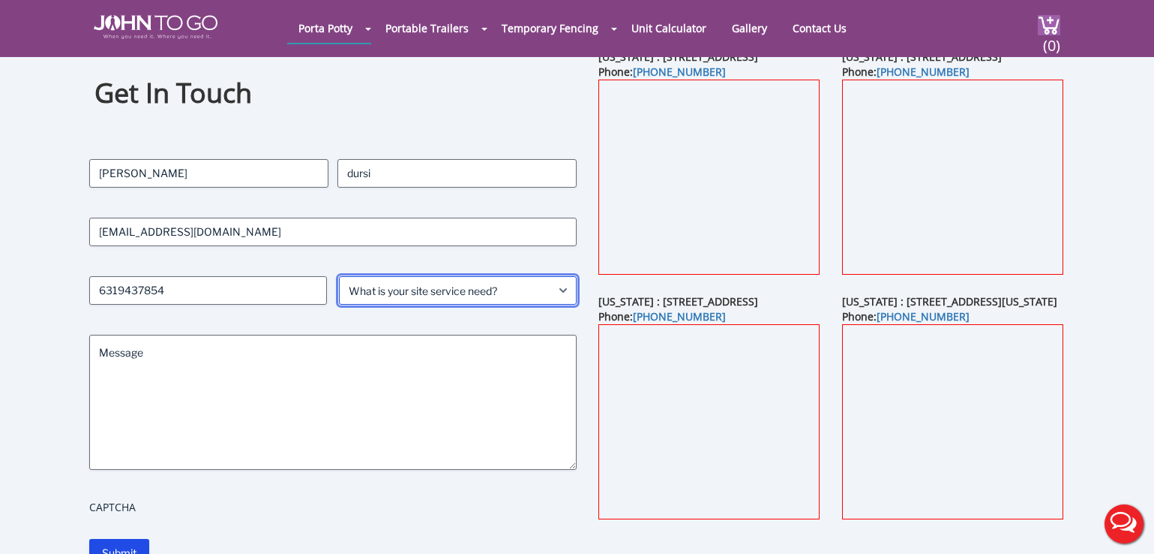
click at [551, 290] on select "What is your site service need? Consumer Construction - Commercial Construction…" at bounding box center [458, 290] width 238 height 29
select select "Construction - Residential"
click at [339, 276] on select "What is your site service need? Consumer Construction - Commercial Construction…" at bounding box center [458, 290] width 238 height 29
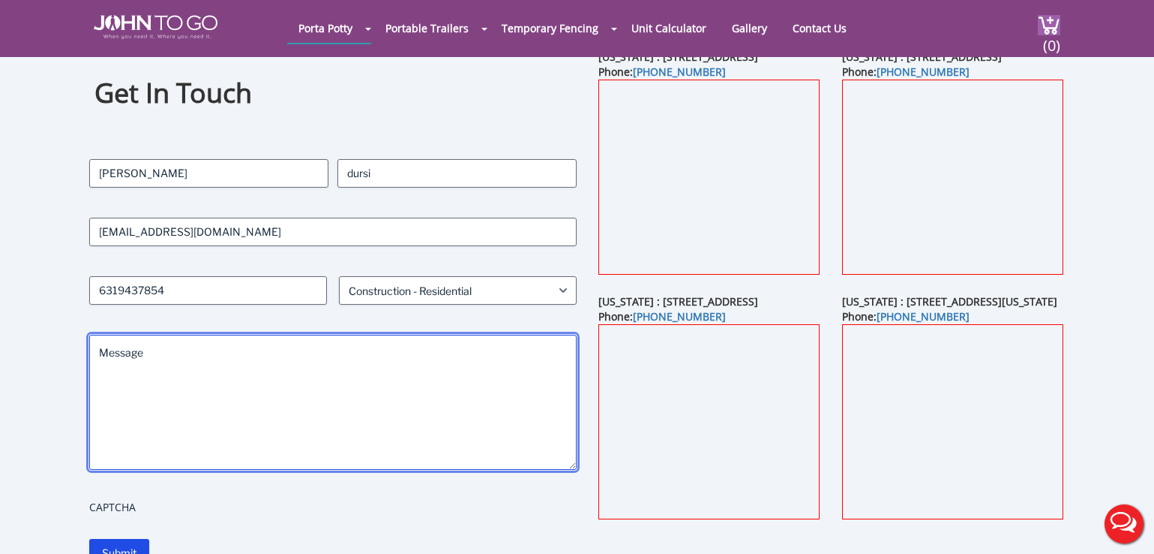
click at [184, 385] on textarea "Message" at bounding box center [333, 402] width 488 height 135
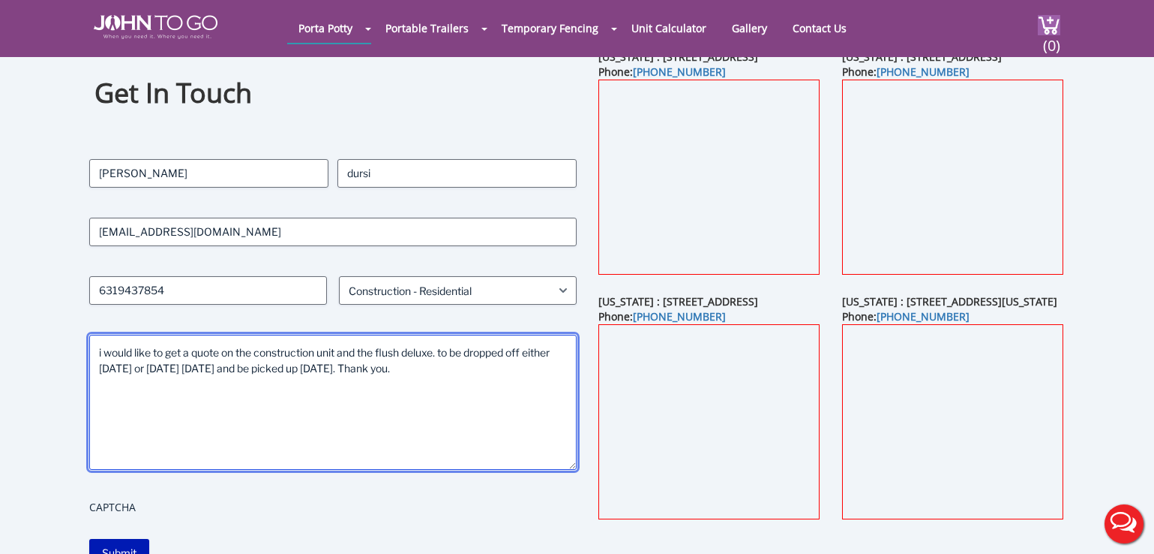
type textarea "i would like to get a quote on the construction unit and the flush deluxe. to b…"
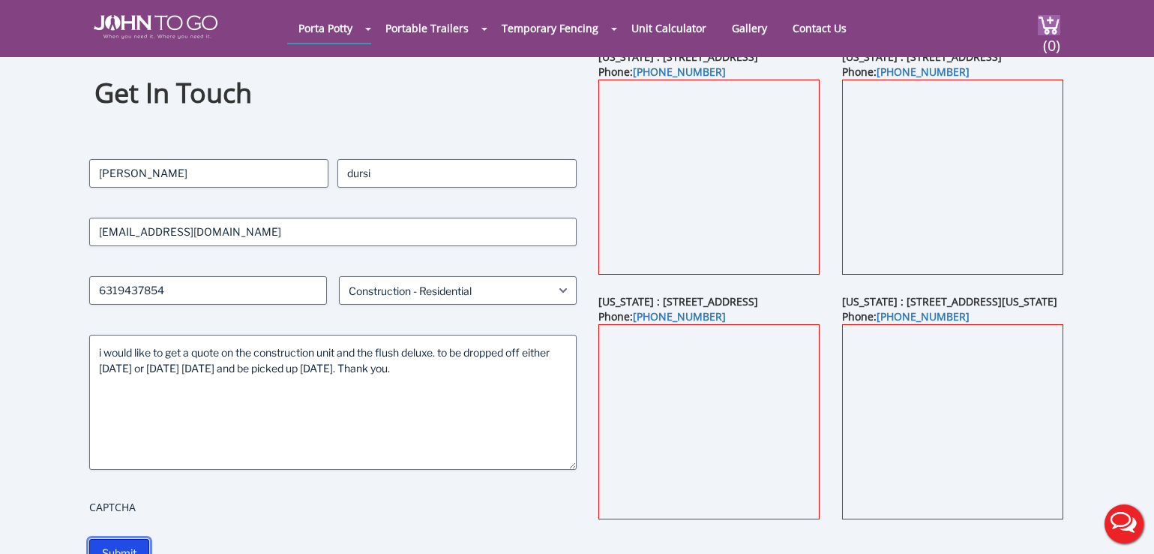
click at [119, 545] on input "Submit" at bounding box center [119, 553] width 60 height 29
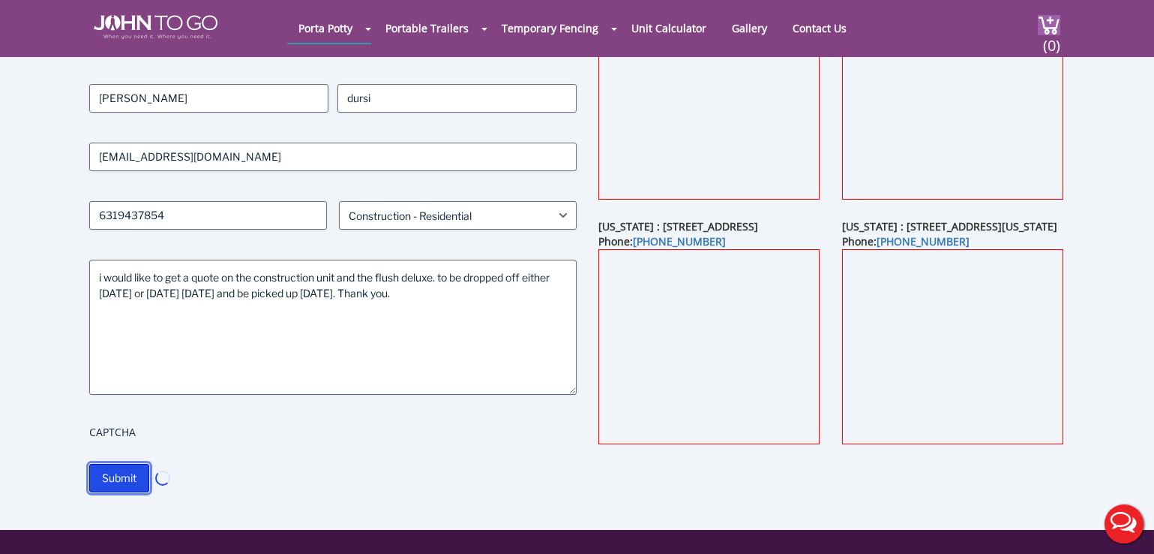
scroll to position [225, 0]
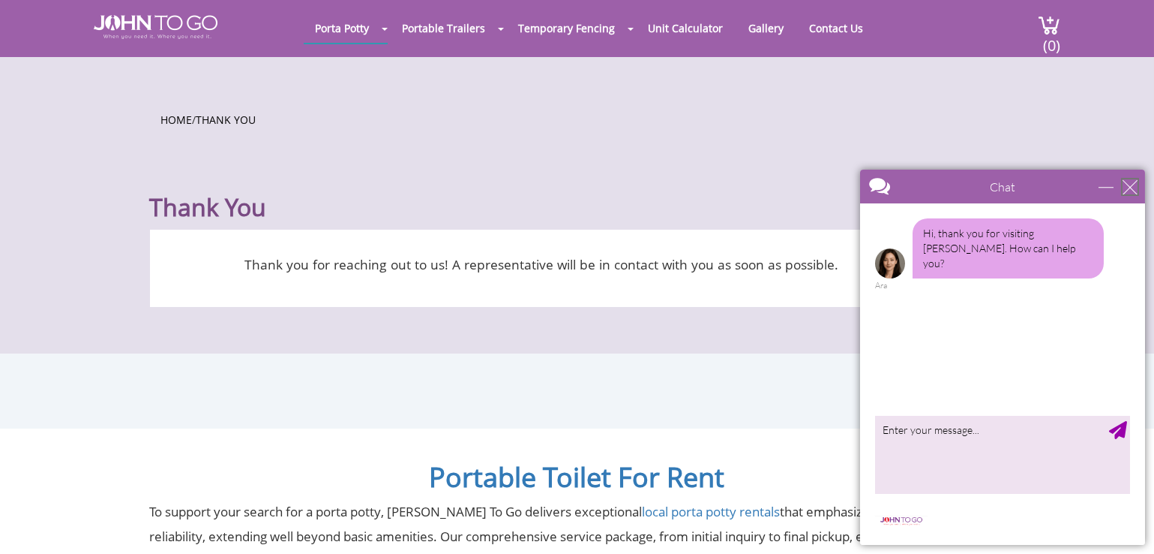
click at [1135, 185] on div "close" at bounding box center [1129, 186] width 15 height 15
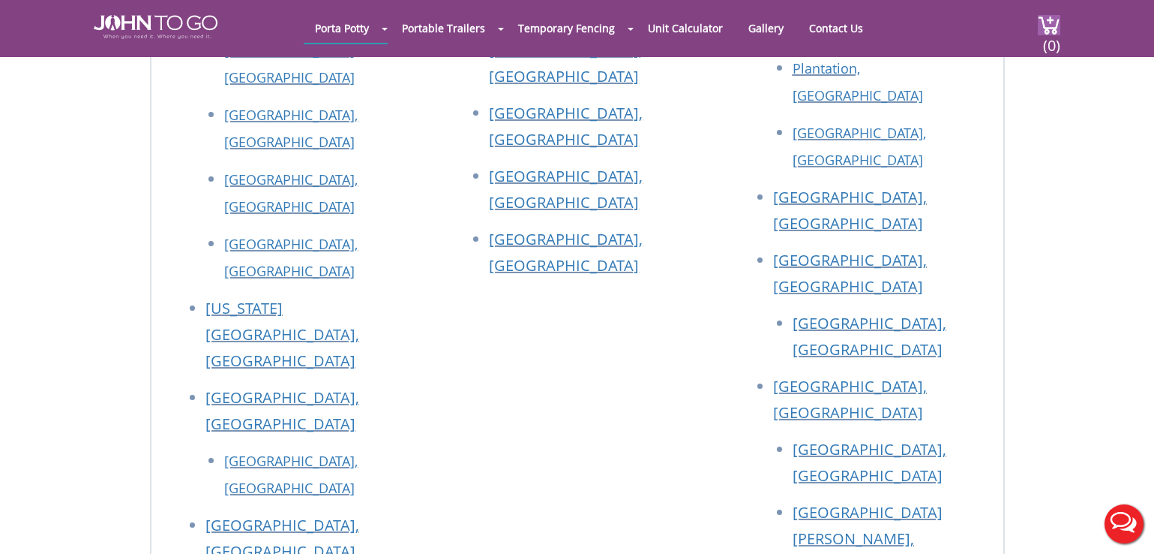
scroll to position [900, 0]
